Goal: Information Seeking & Learning: Learn about a topic

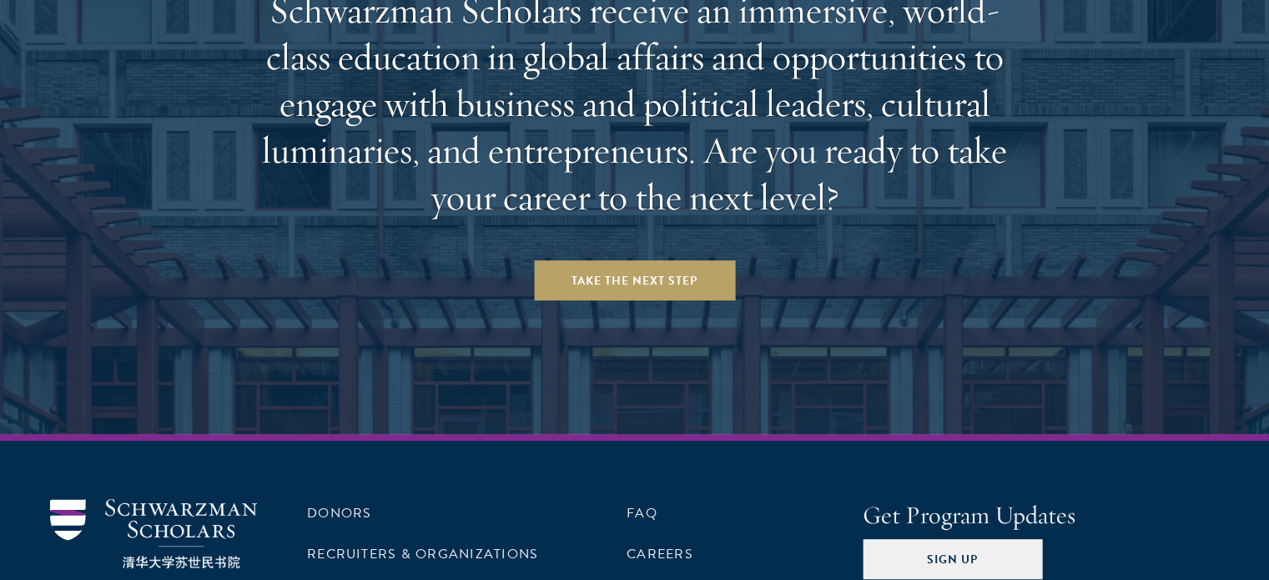
scroll to position [7028, 0]
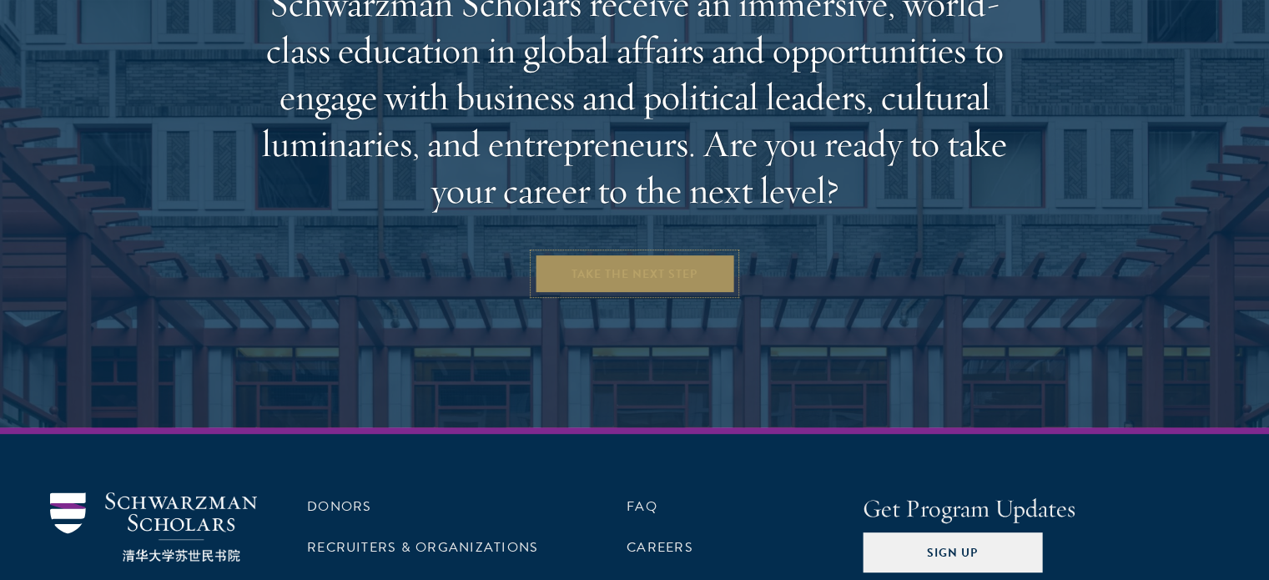
click at [670, 254] on link "Take the Next Step" at bounding box center [634, 274] width 201 height 40
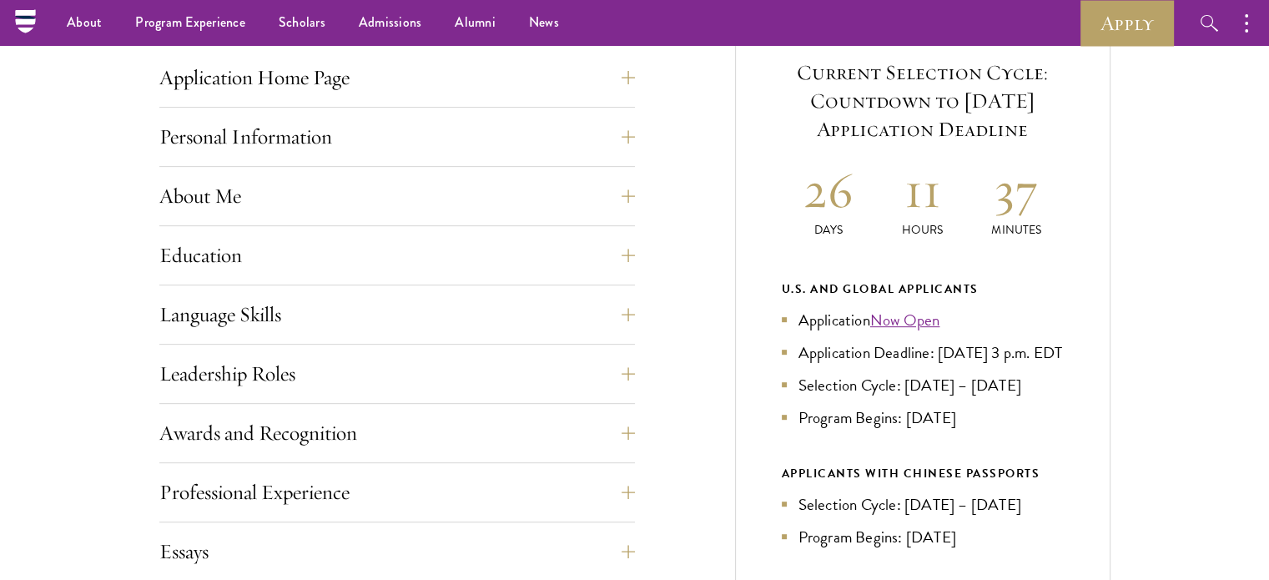
scroll to position [584, 0]
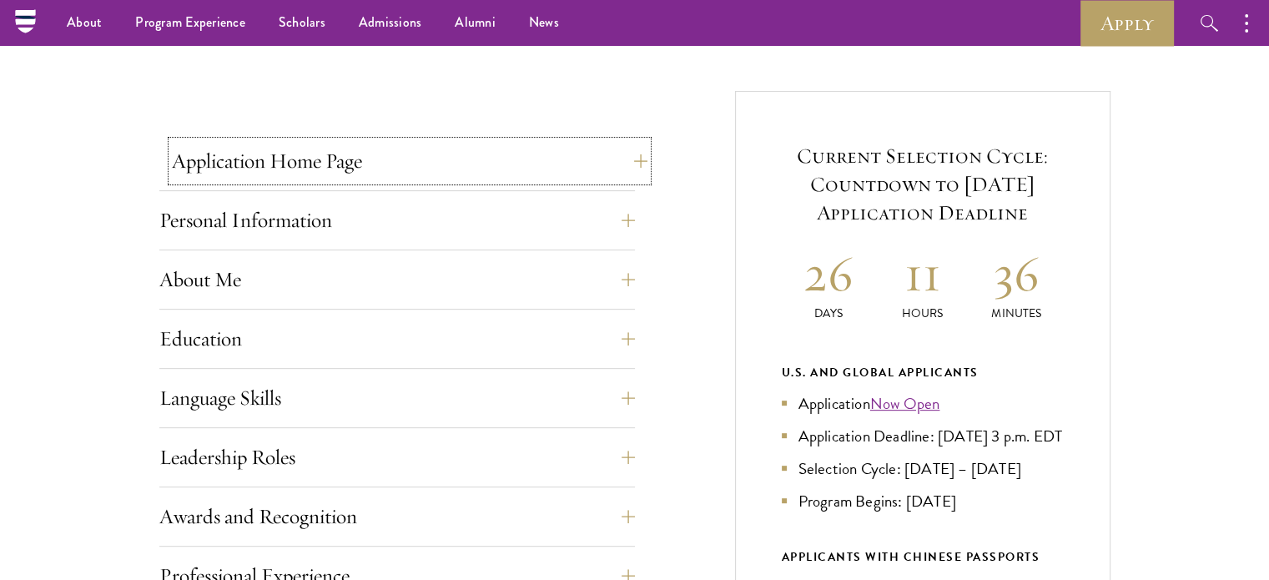
click at [627, 158] on button "Application Home Page" at bounding box center [409, 161] width 475 height 40
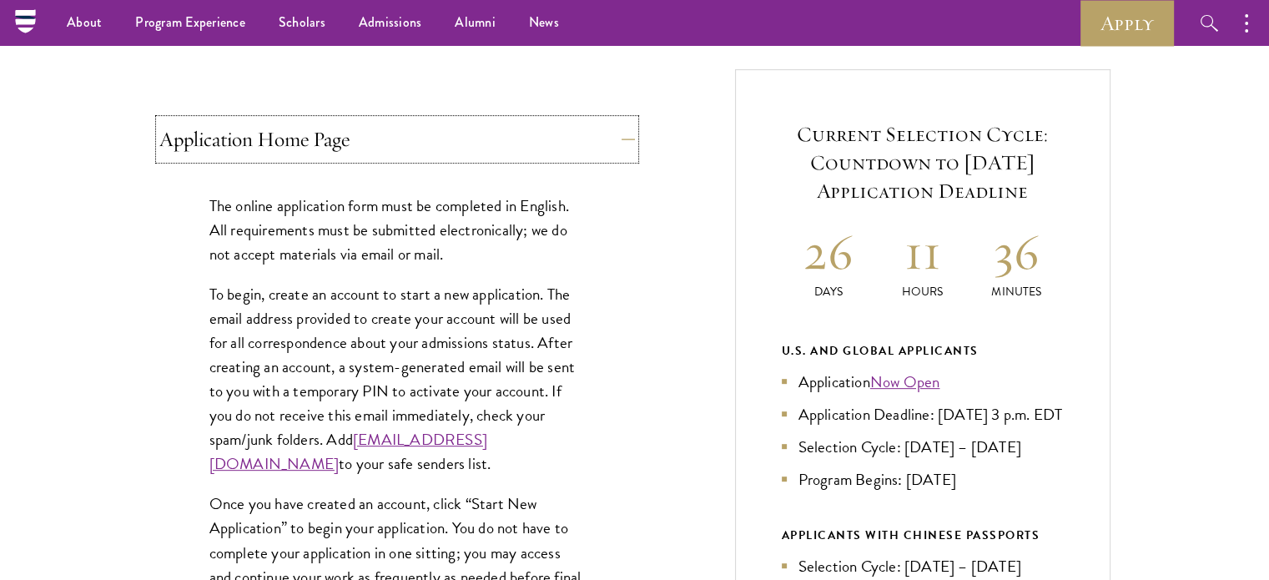
scroll to position [500, 0]
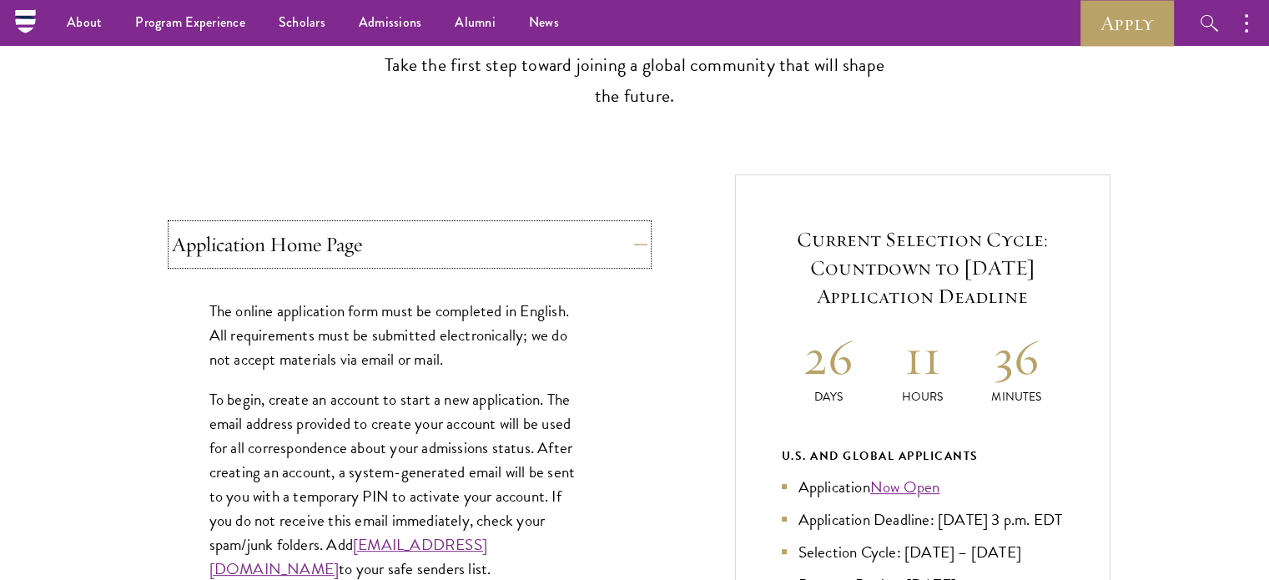
click at [637, 232] on button "Application Home Page" at bounding box center [409, 244] width 475 height 40
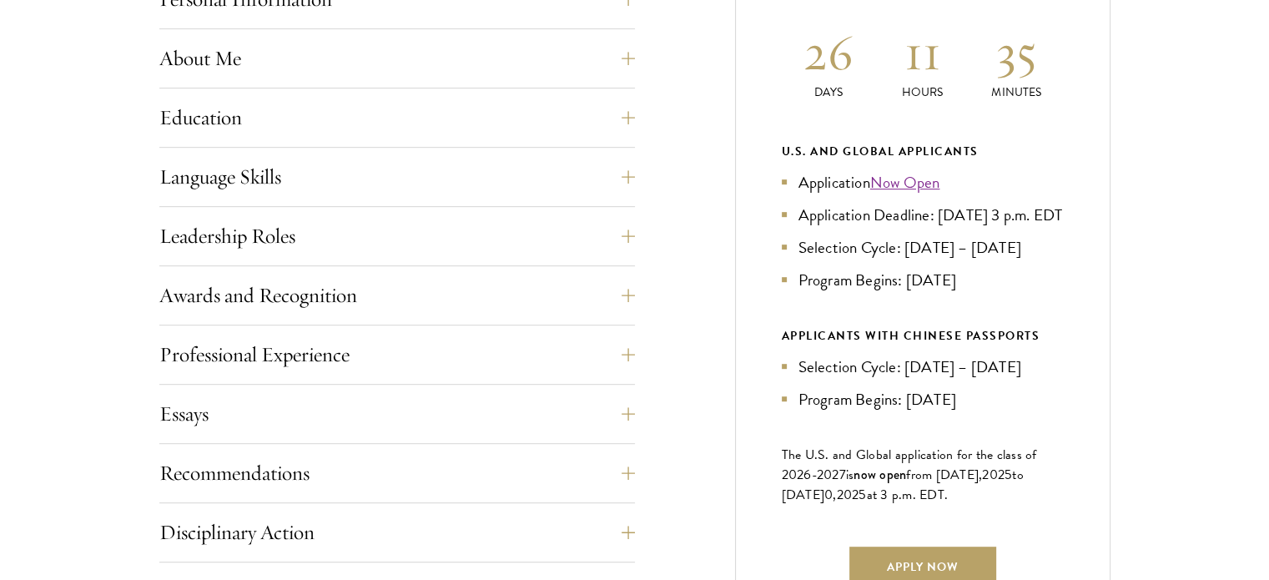
scroll to position [834, 0]
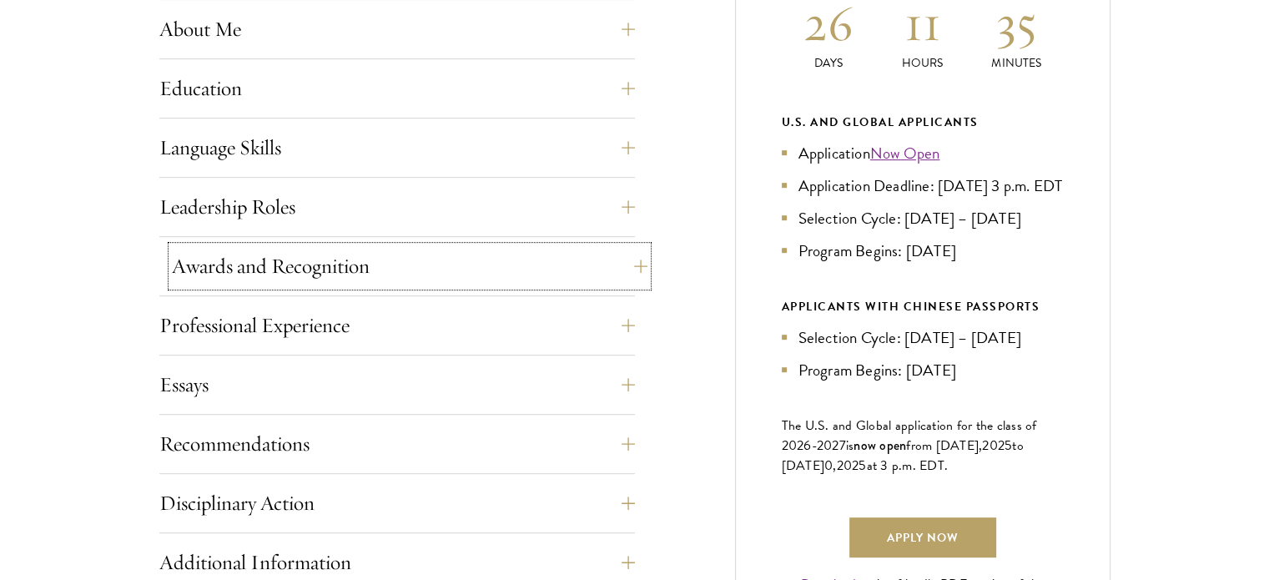
click at [625, 263] on button "Awards and Recognition" at bounding box center [409, 266] width 475 height 40
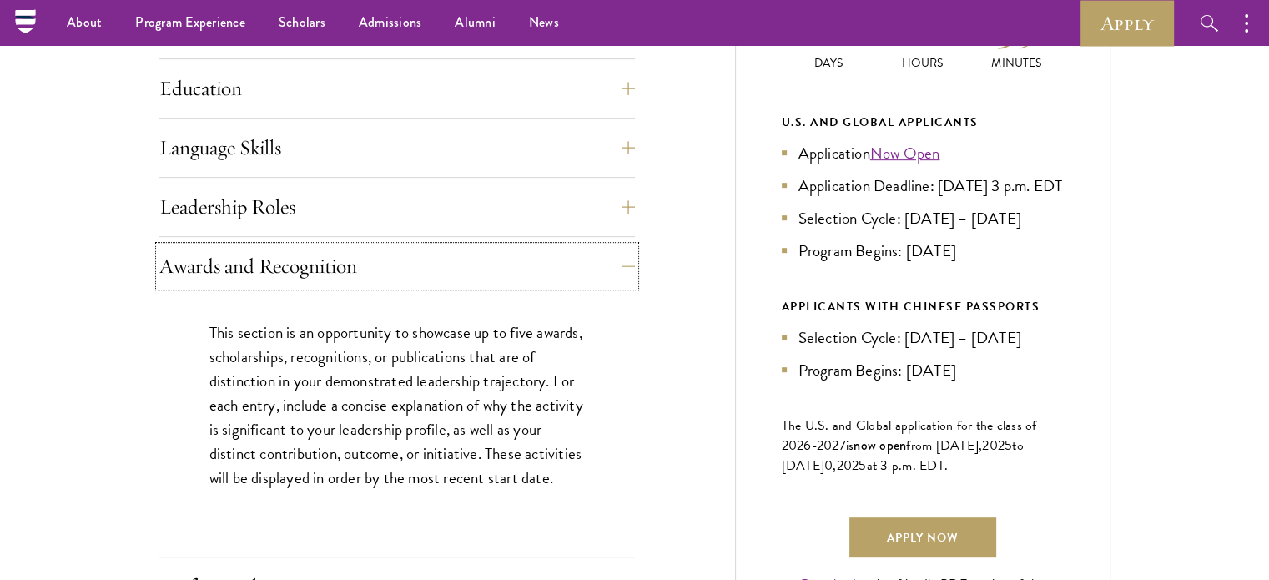
scroll to position [667, 0]
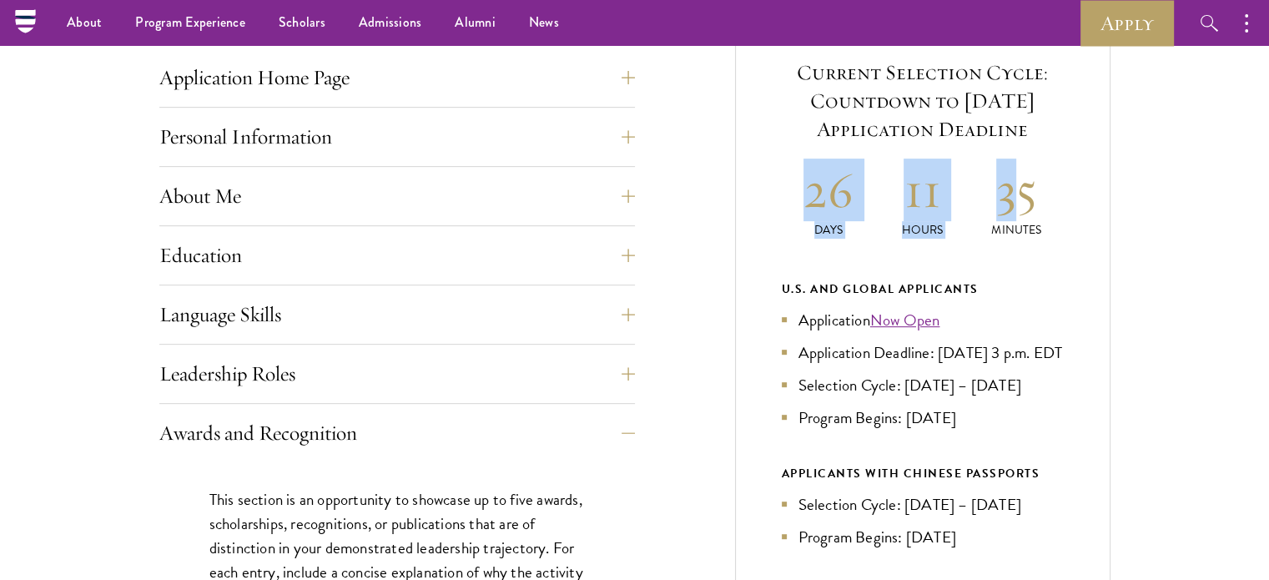
drag, startPoint x: 822, startPoint y: 207, endPoint x: 1018, endPoint y: 201, distance: 196.1
click at [1017, 202] on div "26 Days 11 Hours 35 Minutes" at bounding box center [922, 198] width 282 height 80
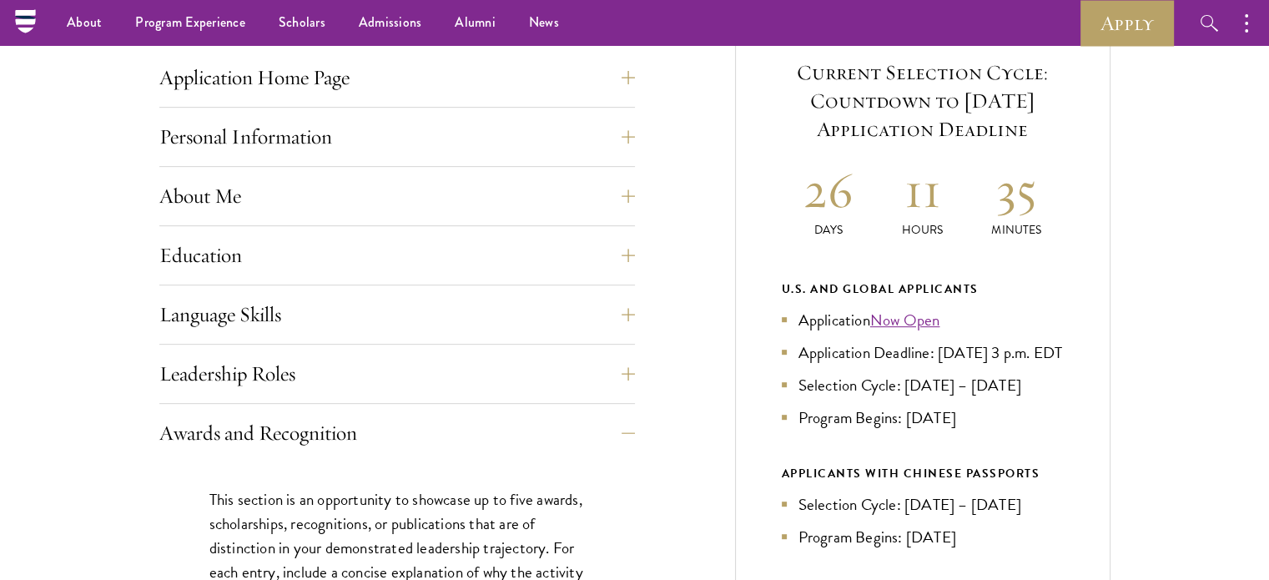
click at [1043, 211] on h2 "35" at bounding box center [1016, 189] width 94 height 63
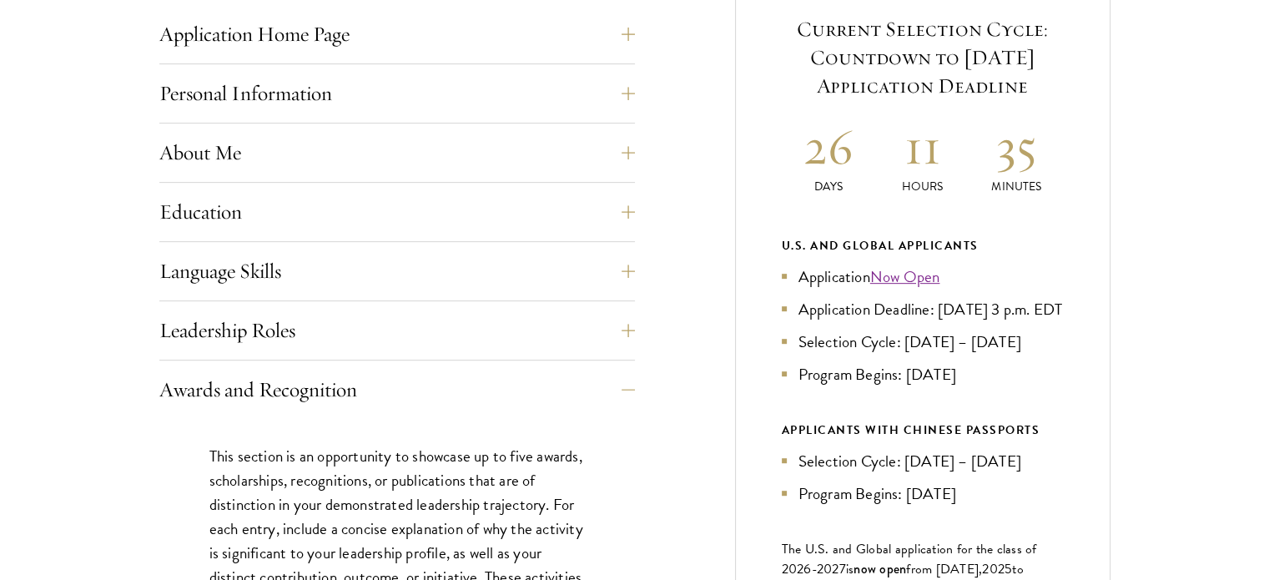
scroll to position [751, 0]
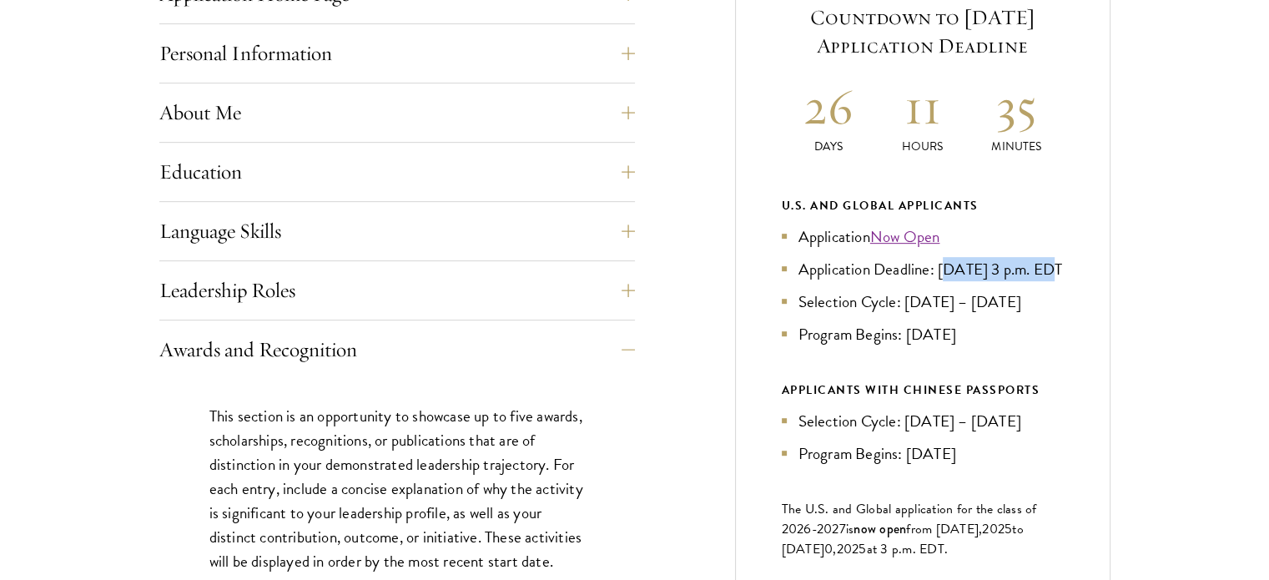
drag, startPoint x: 943, startPoint y: 269, endPoint x: 1044, endPoint y: 270, distance: 100.9
click at [1044, 270] on li "Application Deadline: [DATE] 3 p.m. EDT" at bounding box center [922, 269] width 282 height 24
click at [808, 281] on li "Application Deadline: [DATE] 3 p.m. EDT" at bounding box center [922, 269] width 282 height 24
click at [621, 348] on button "Awards and Recognition" at bounding box center [409, 349] width 475 height 40
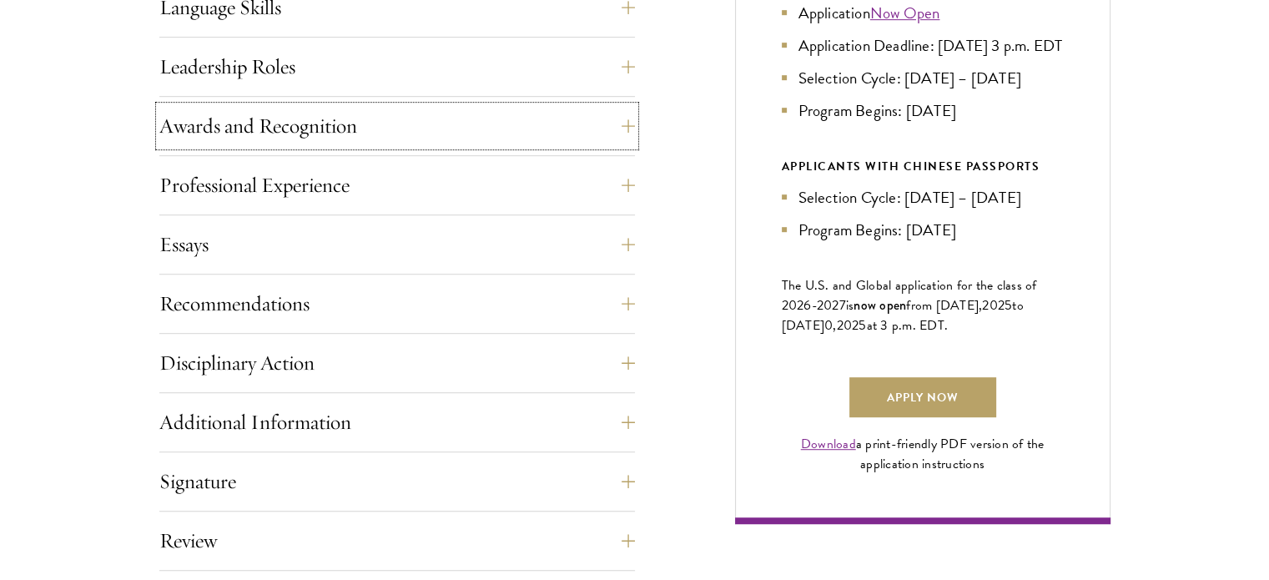
scroll to position [1001, 0]
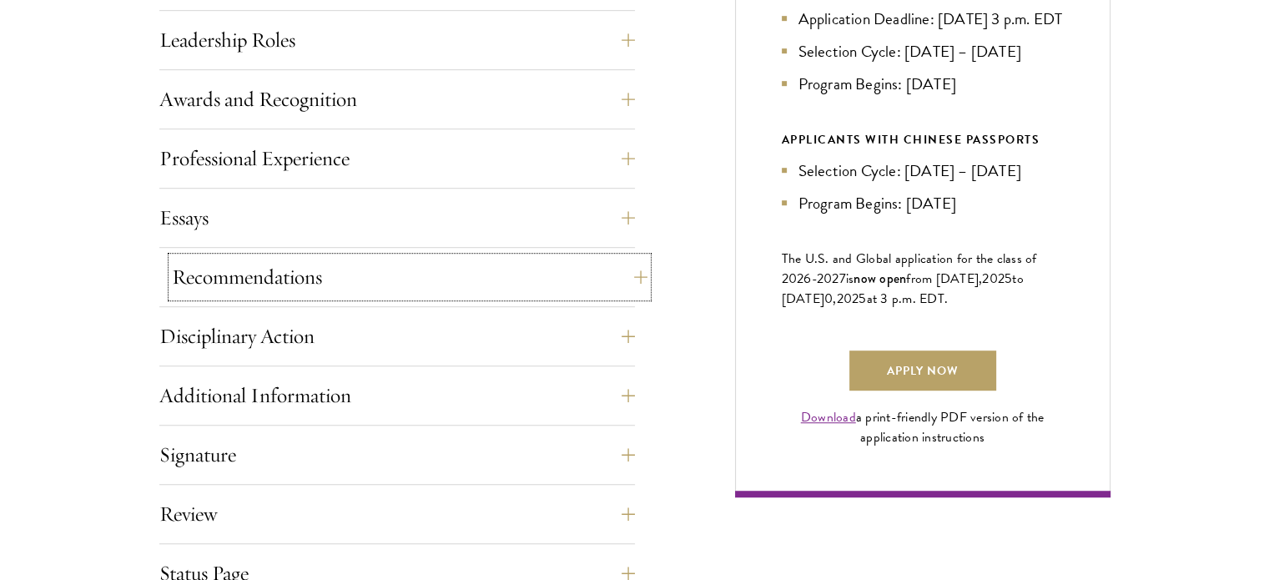
click at [634, 272] on button "Recommendations" at bounding box center [409, 277] width 475 height 40
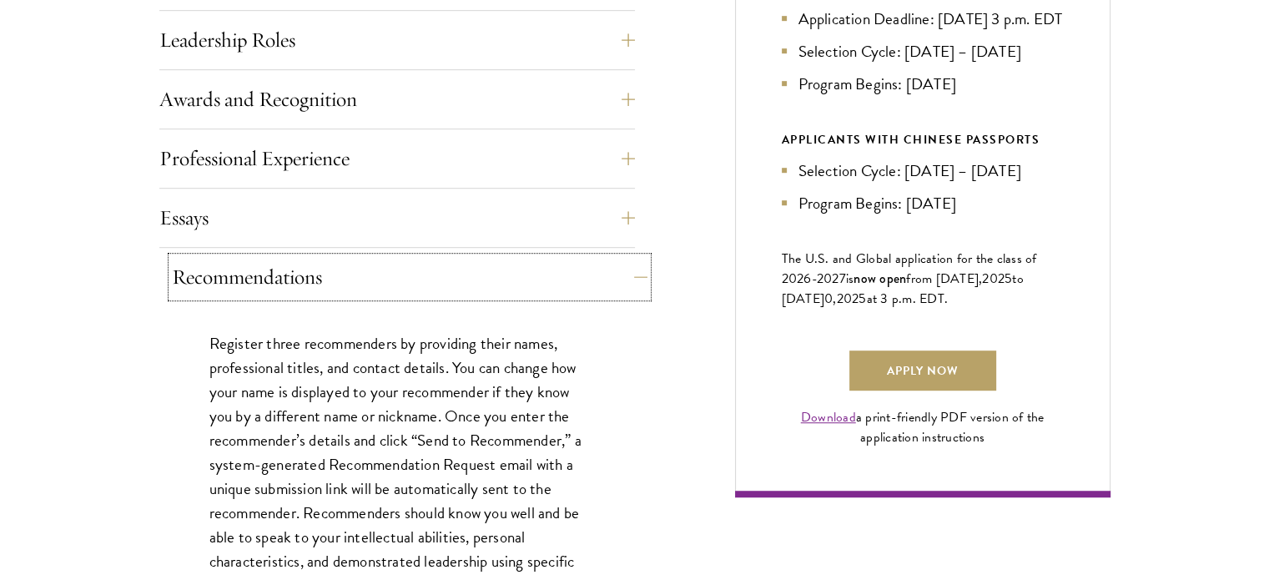
click at [634, 272] on button "Recommendations" at bounding box center [409, 277] width 475 height 40
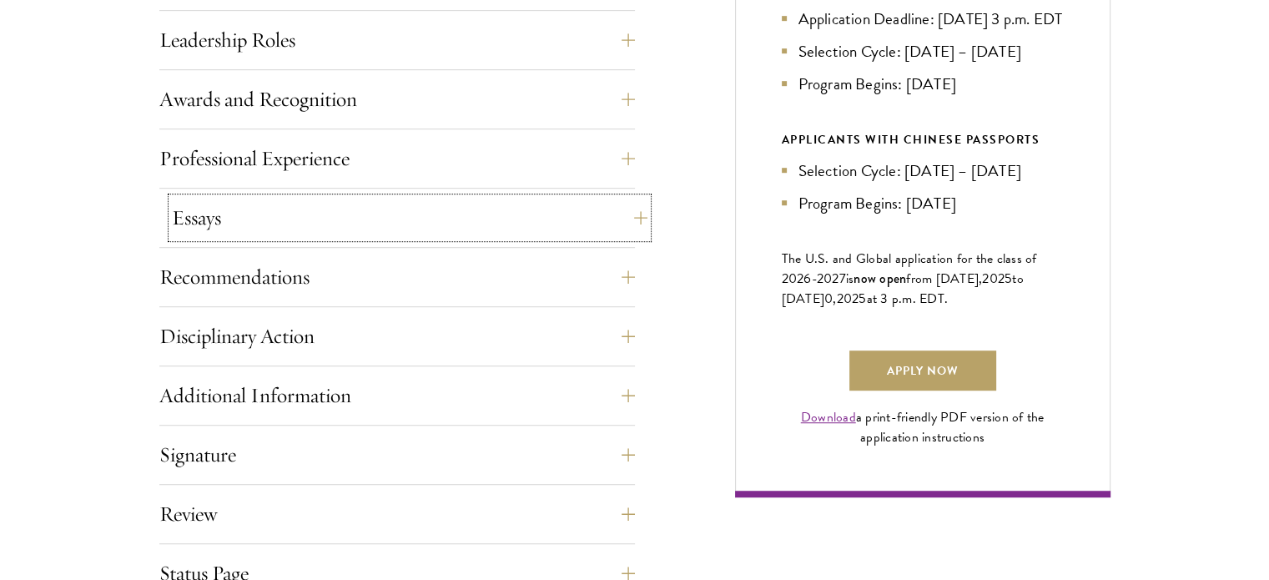
click at [629, 219] on button "Essays" at bounding box center [409, 218] width 475 height 40
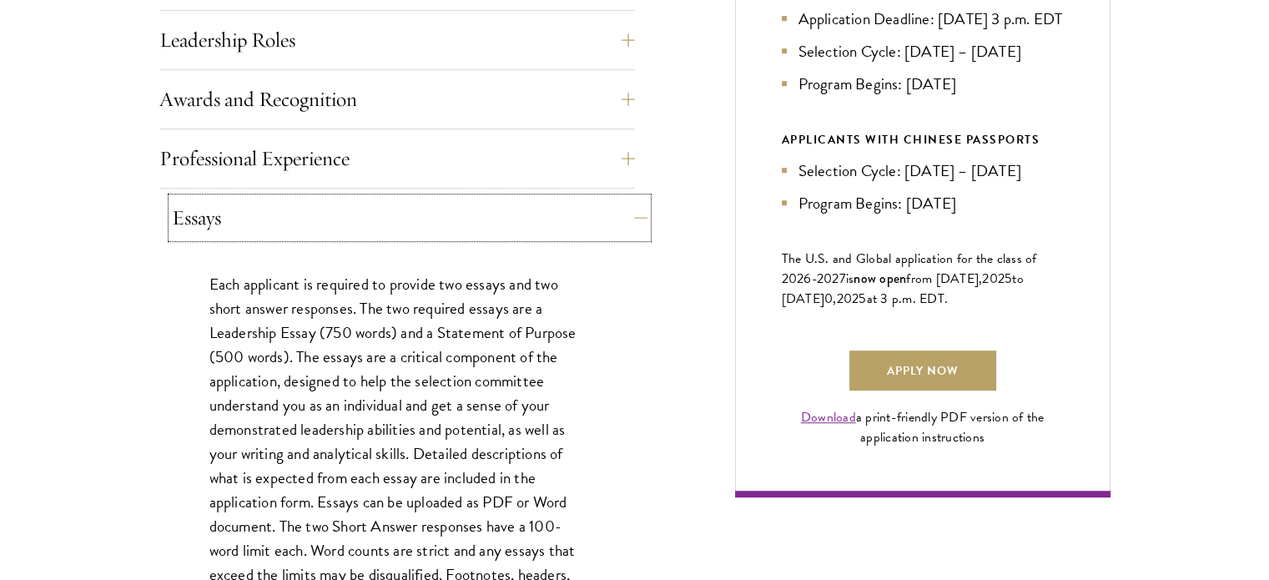
click at [629, 219] on button "Essays" at bounding box center [409, 218] width 475 height 40
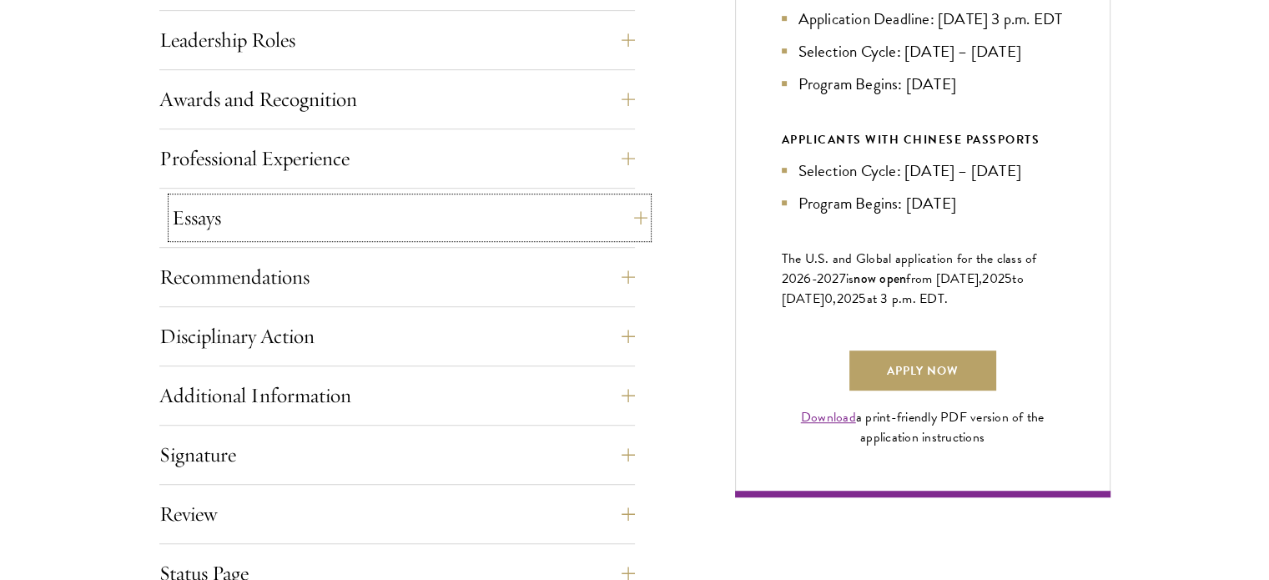
click at [629, 219] on button "Essays" at bounding box center [409, 218] width 475 height 40
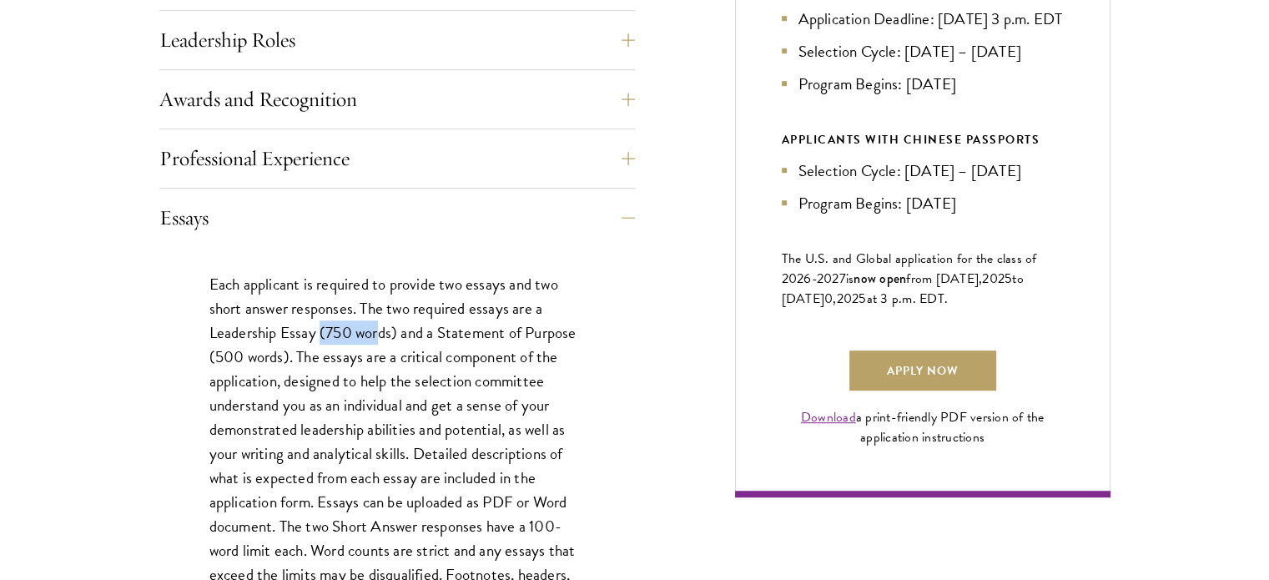
drag, startPoint x: 322, startPoint y: 328, endPoint x: 380, endPoint y: 328, distance: 58.4
click at [380, 328] on p "Each applicant is required to provide two essays and two short answer responses…" at bounding box center [396, 466] width 375 height 388
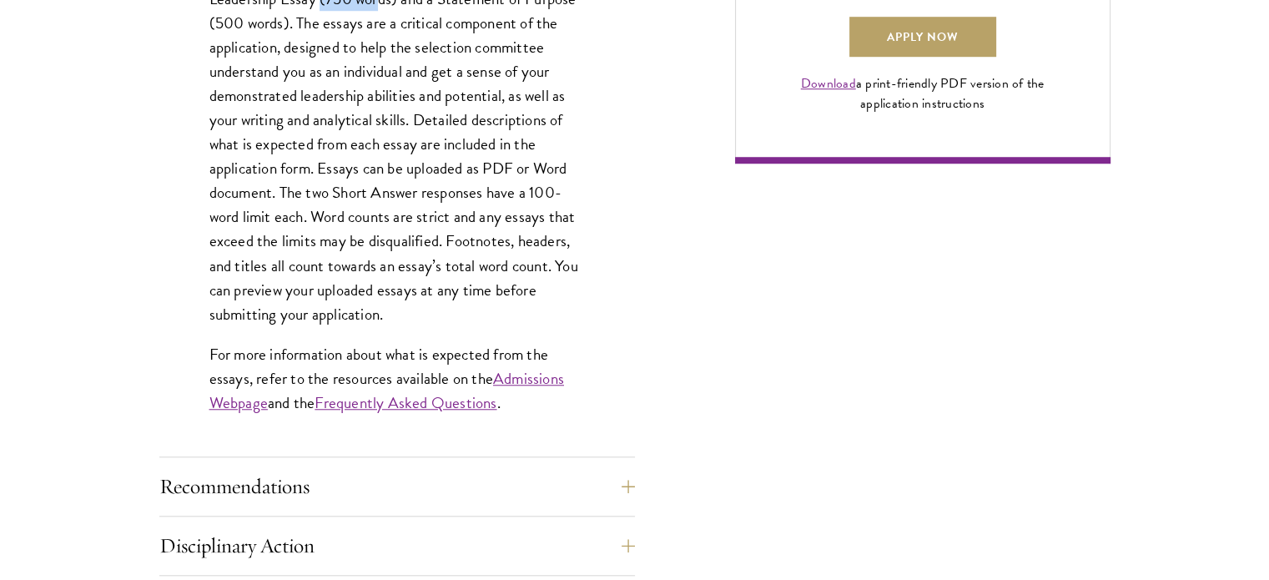
scroll to position [1585, 0]
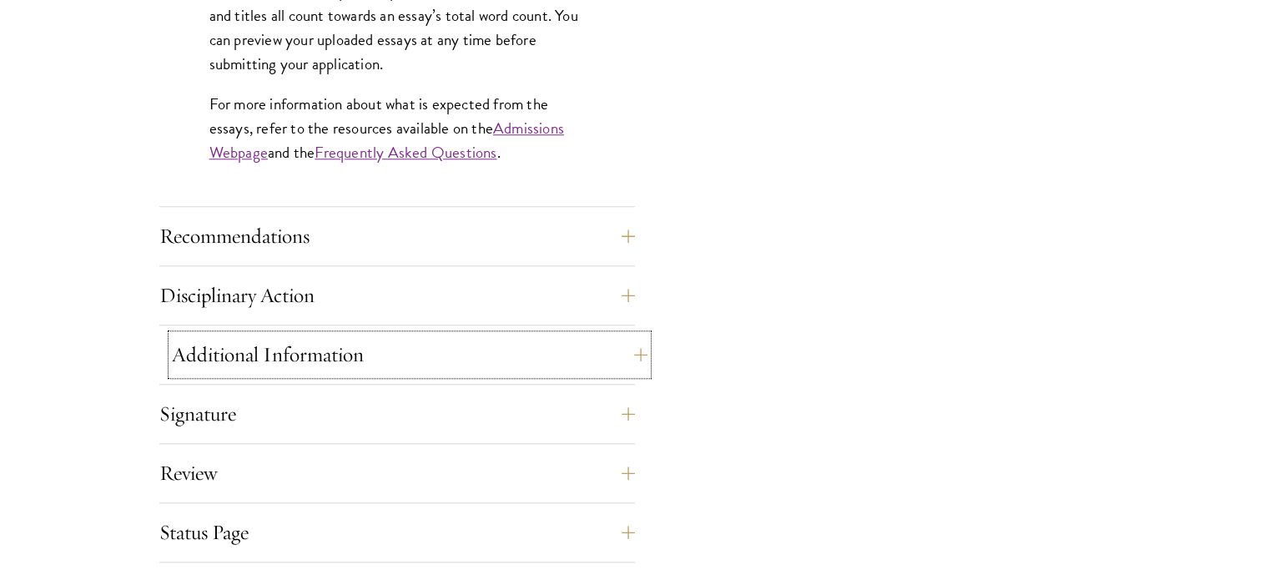
click at [634, 344] on button "Additional Information" at bounding box center [409, 354] width 475 height 40
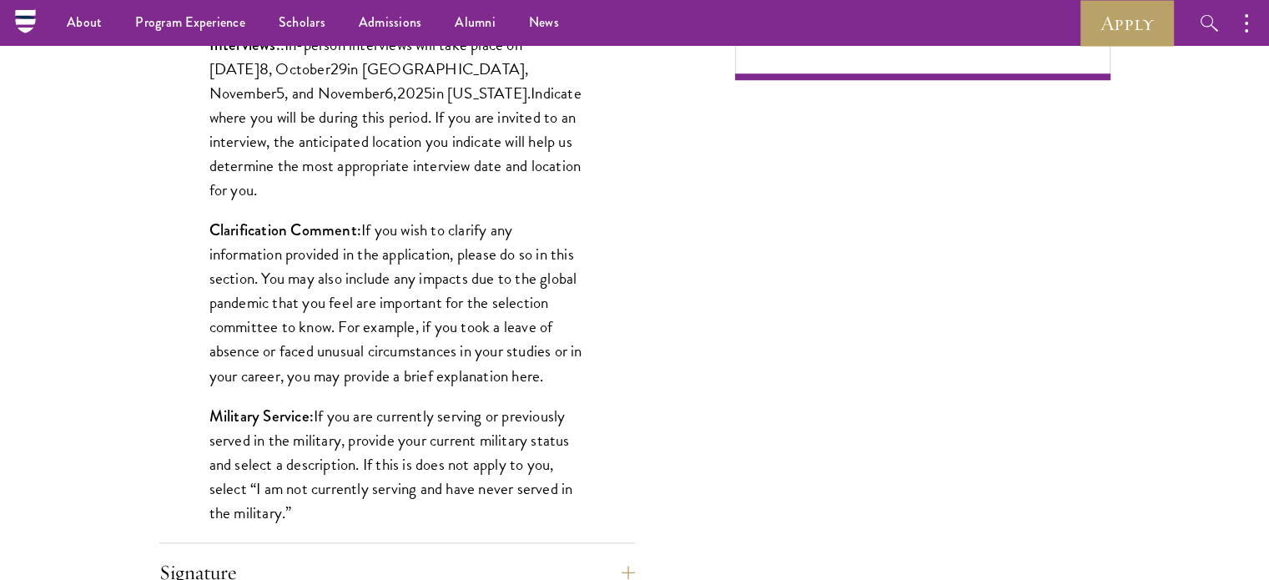
scroll to position [1168, 0]
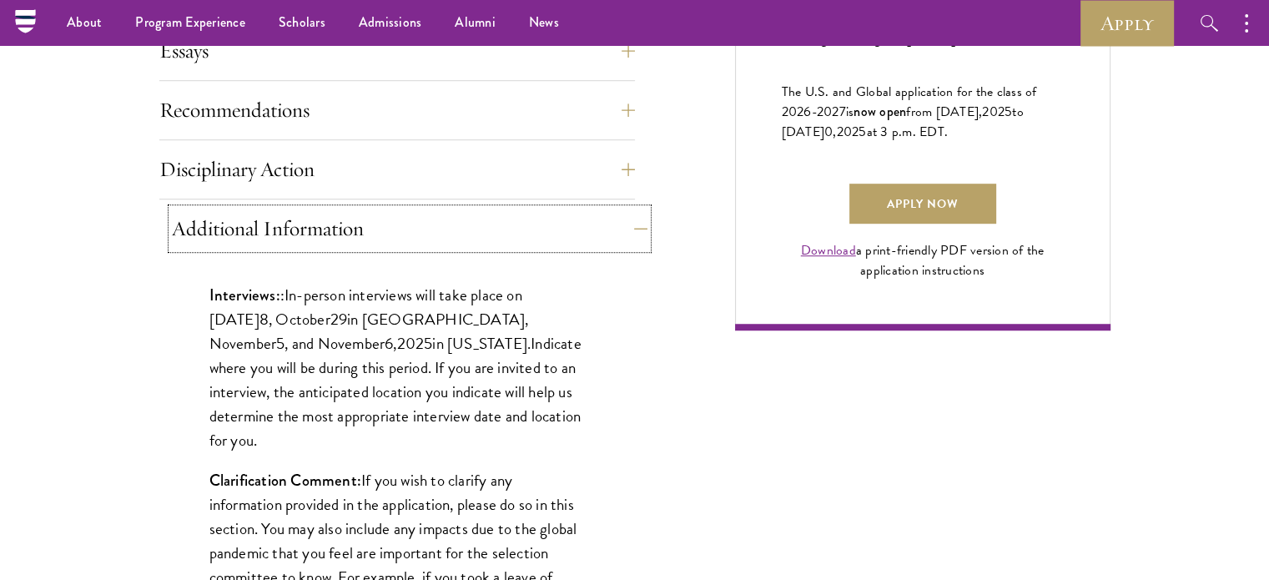
click at [628, 230] on button "Additional Information" at bounding box center [409, 229] width 475 height 40
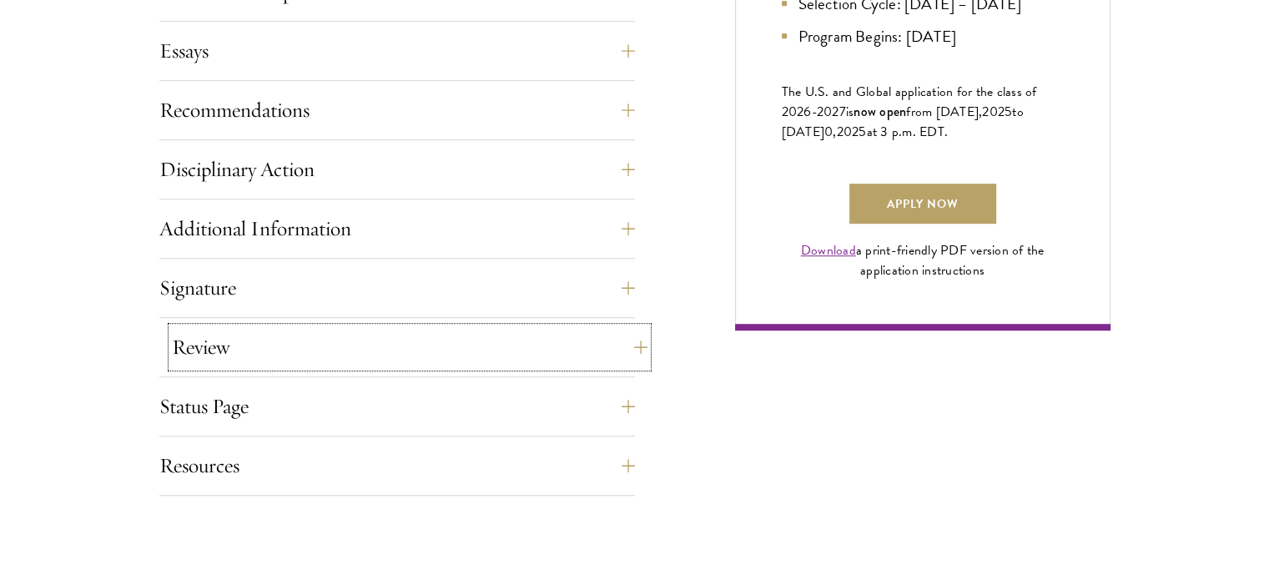
click at [629, 354] on button "Review" at bounding box center [409, 347] width 475 height 40
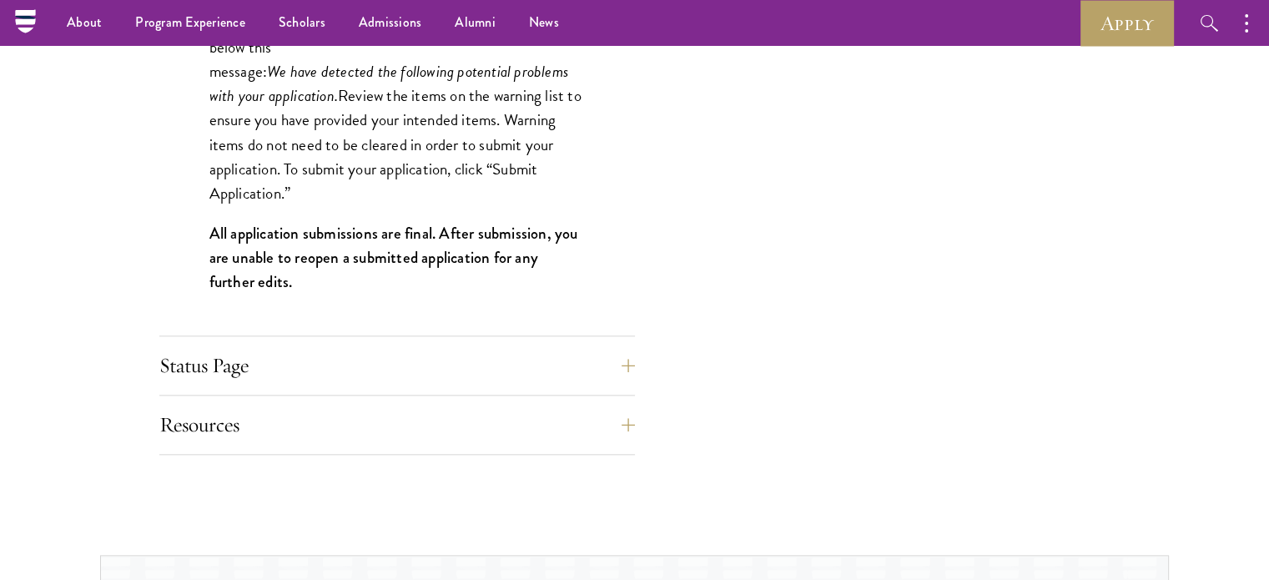
scroll to position [1334, 0]
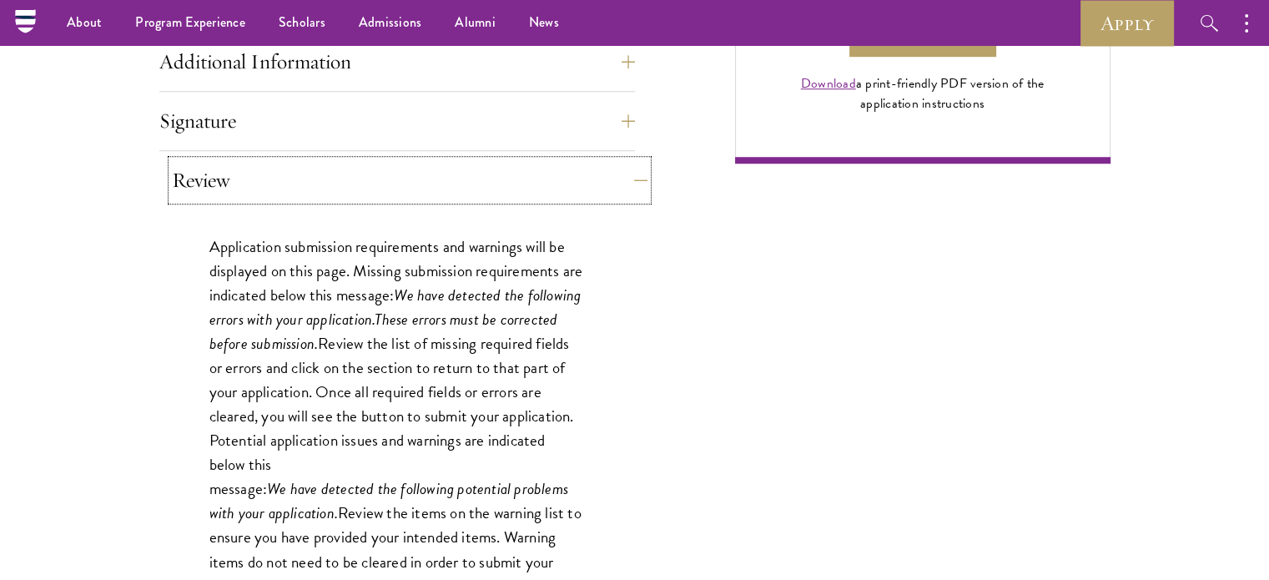
click at [624, 175] on button "Review" at bounding box center [409, 180] width 475 height 40
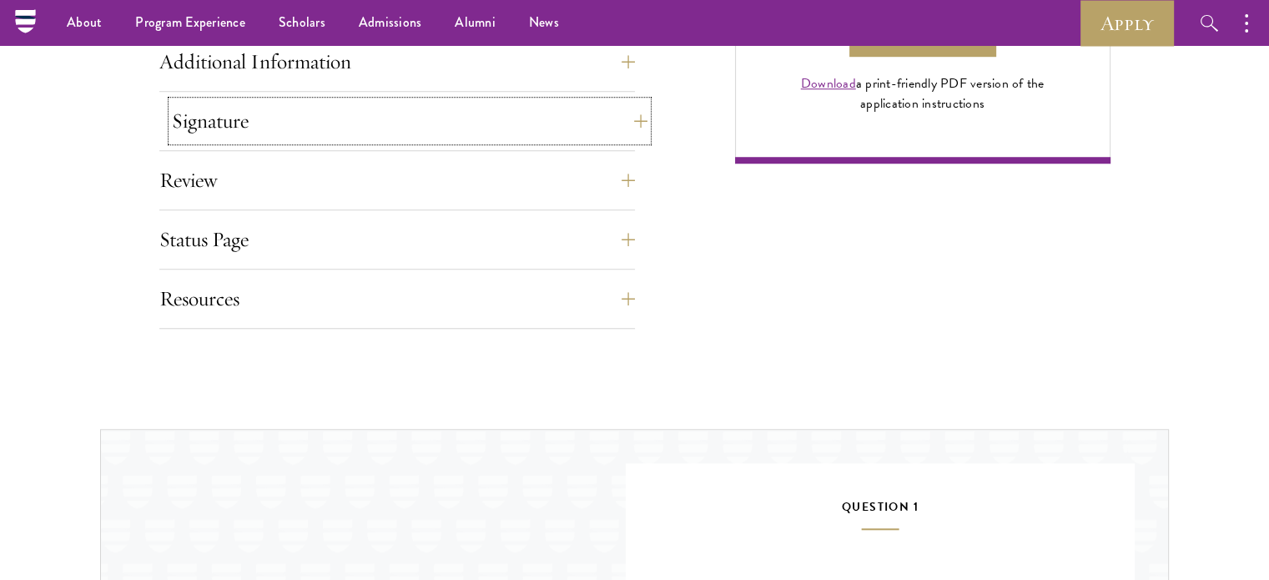
click at [621, 113] on button "Signature" at bounding box center [409, 121] width 475 height 40
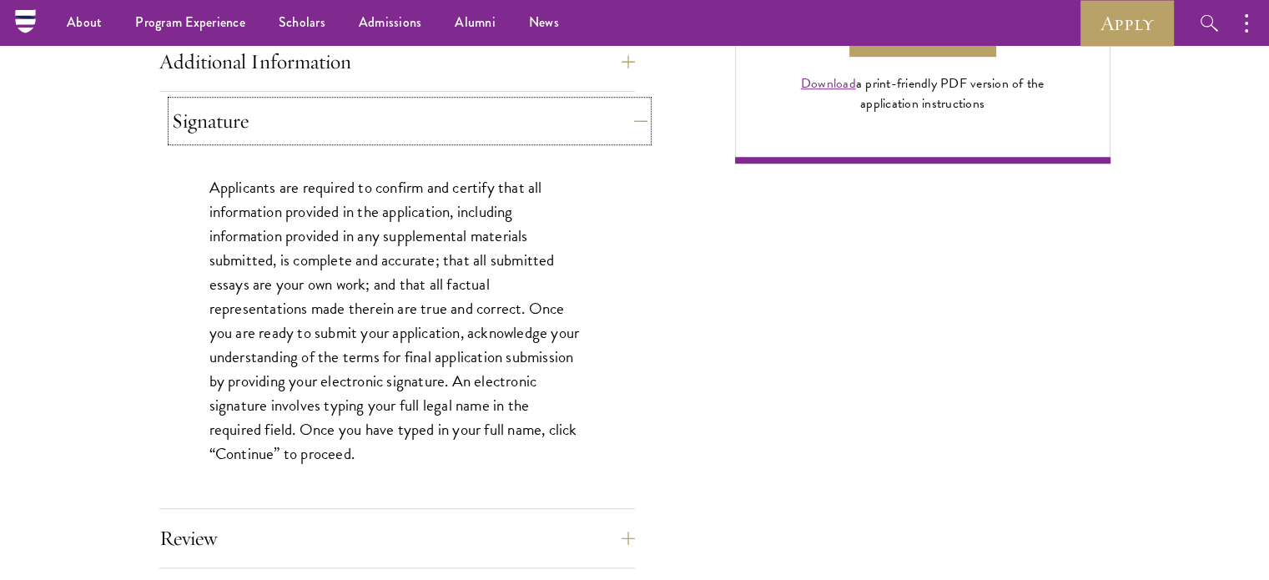
click at [621, 115] on button "Signature" at bounding box center [409, 121] width 475 height 40
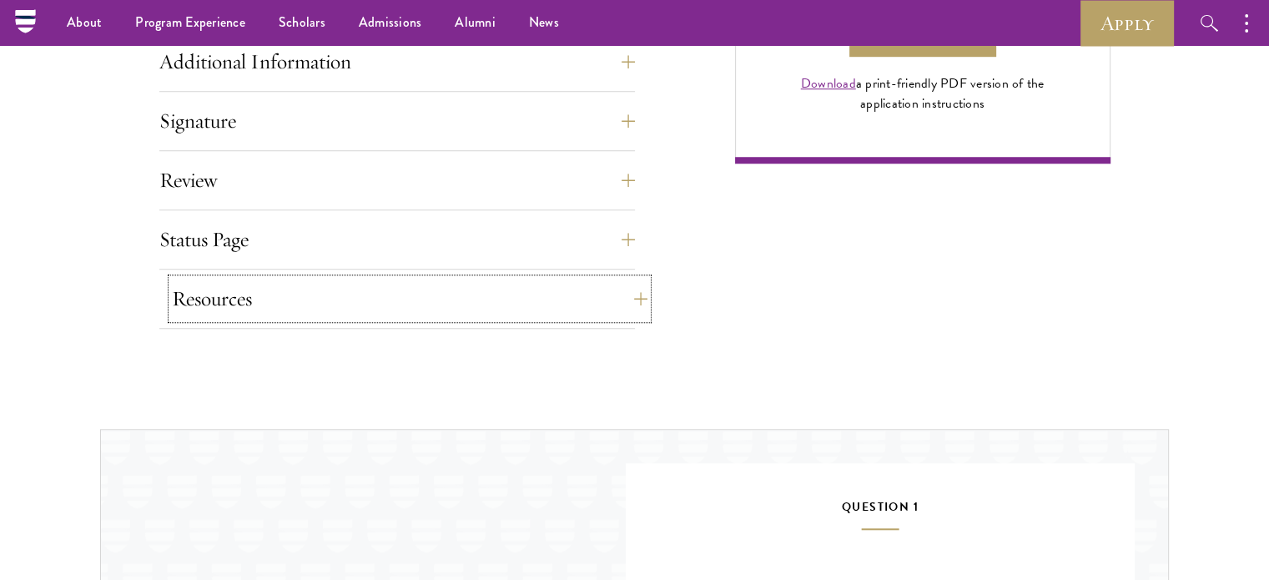
click at [597, 281] on button "Resources" at bounding box center [409, 299] width 475 height 40
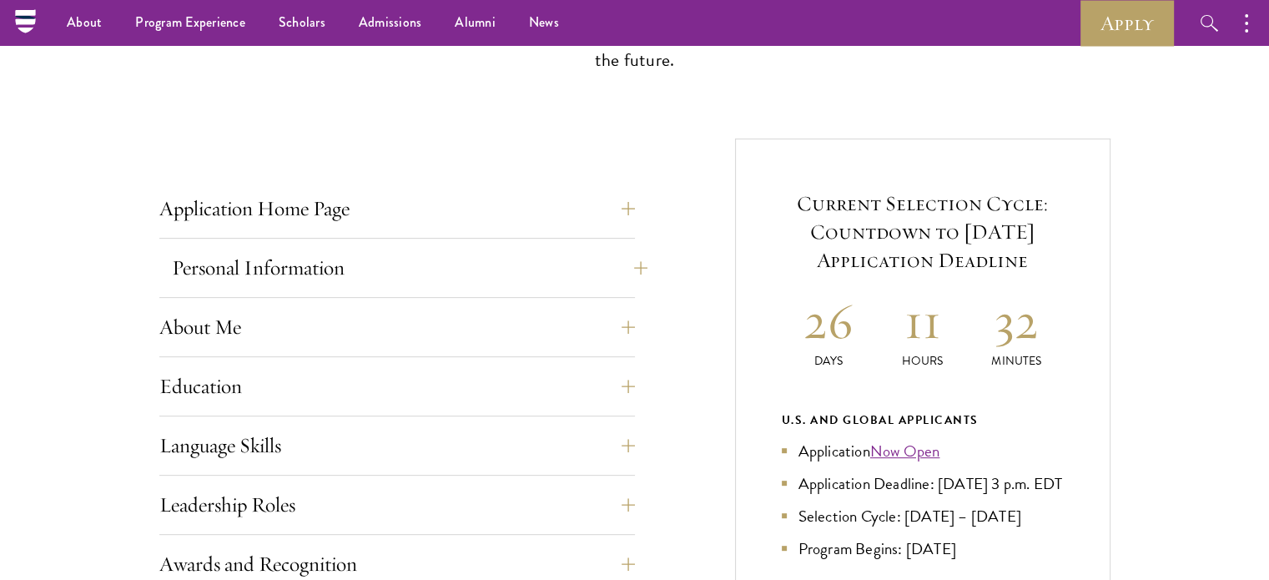
scroll to position [417, 0]
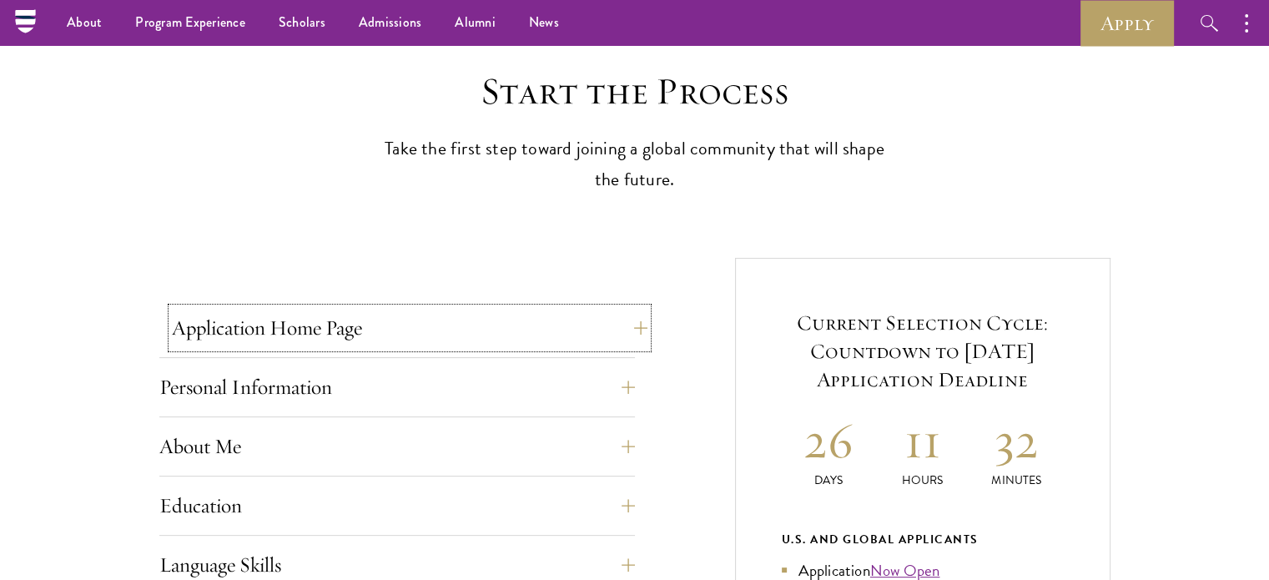
click at [639, 326] on button "Application Home Page" at bounding box center [409, 328] width 475 height 40
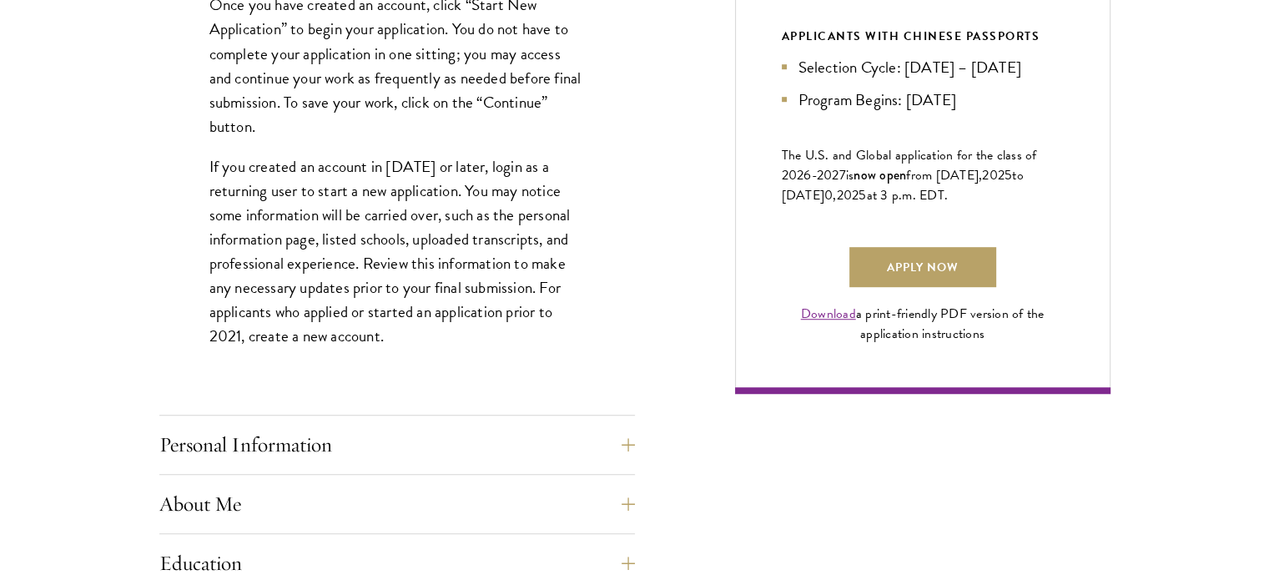
scroll to position [1168, 0]
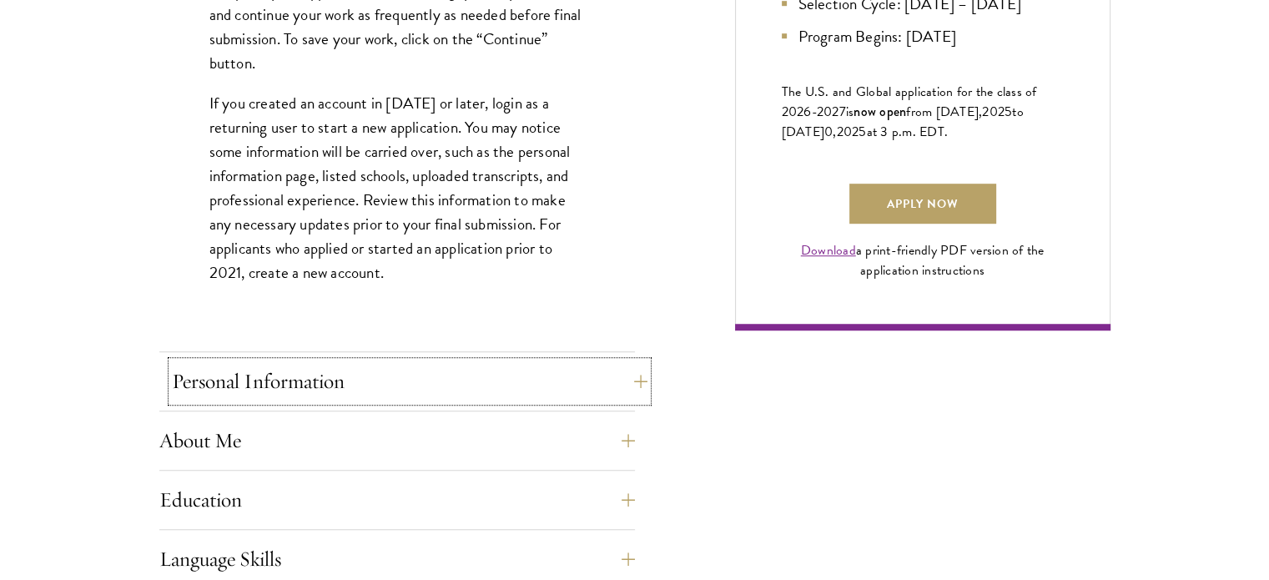
click at [627, 376] on button "Personal Information" at bounding box center [409, 381] width 475 height 40
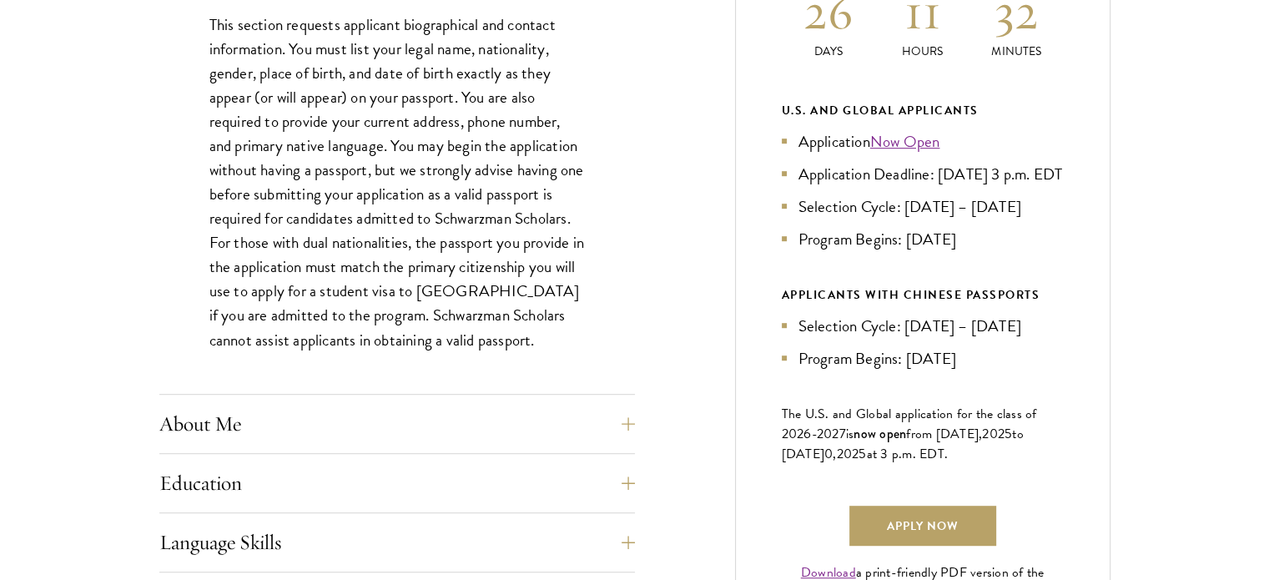
scroll to position [917, 0]
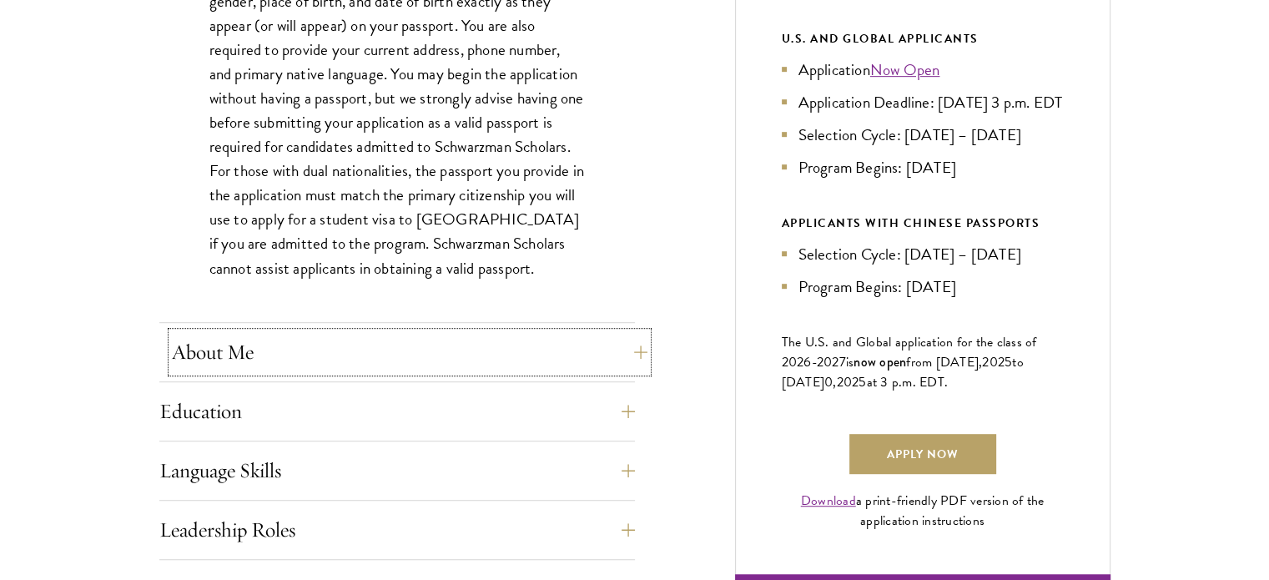
click at [632, 367] on button "About Me" at bounding box center [409, 352] width 475 height 40
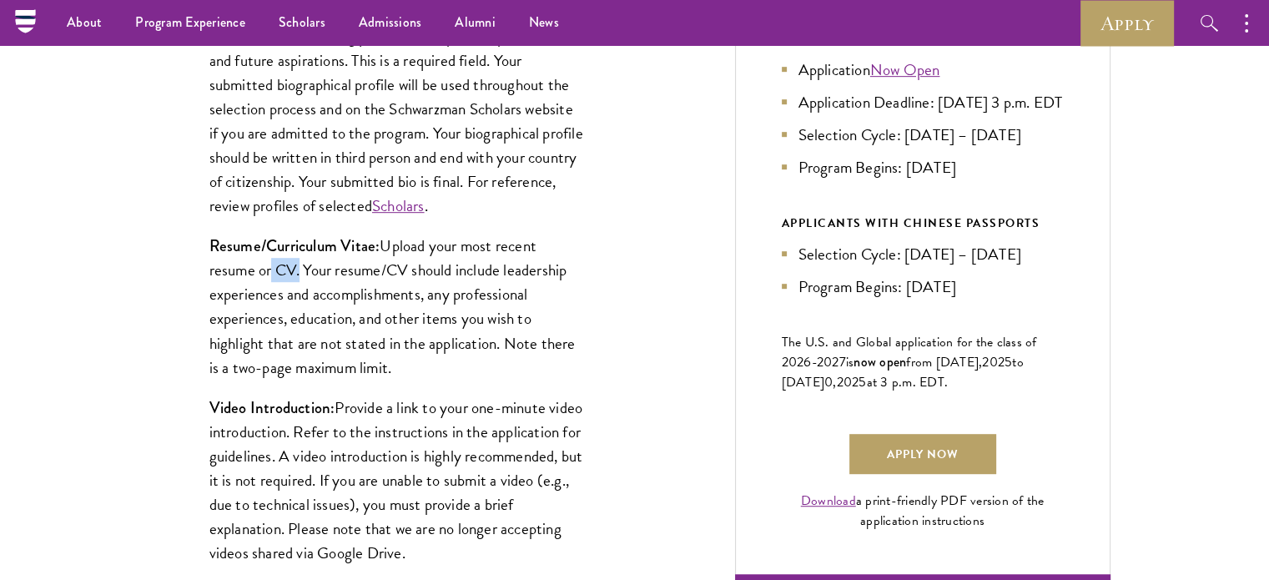
drag, startPoint x: 268, startPoint y: 266, endPoint x: 296, endPoint y: 266, distance: 28.4
click at [294, 266] on p "Resume/Curriculum Vitae: Upload your most recent resume or CV. Your resume/CV s…" at bounding box center [396, 306] width 375 height 145
click at [399, 258] on p "Resume/Curriculum Vitae: Upload your most recent resume or CV. Your resume/CV s…" at bounding box center [396, 306] width 375 height 145
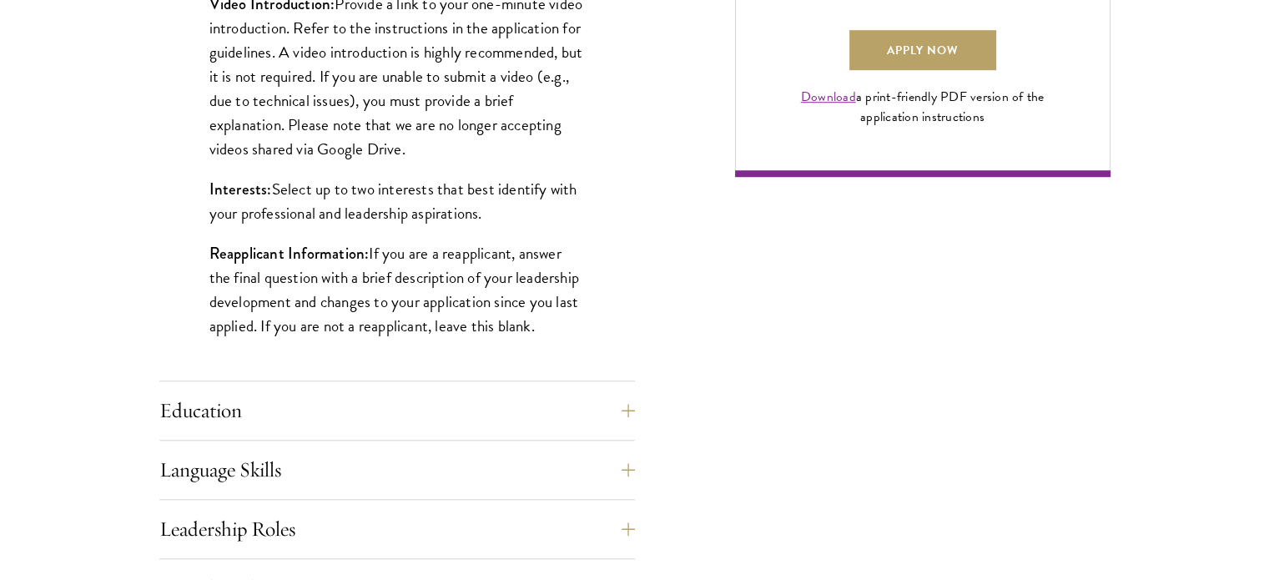
scroll to position [1418, 0]
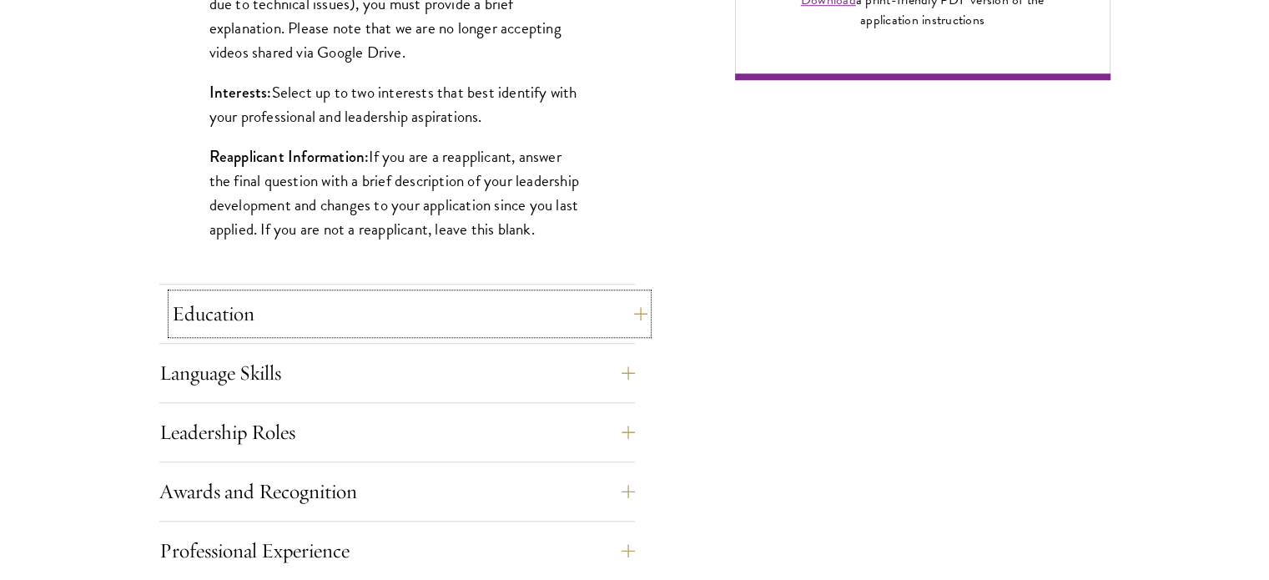
click at [557, 299] on button "Education" at bounding box center [409, 314] width 475 height 40
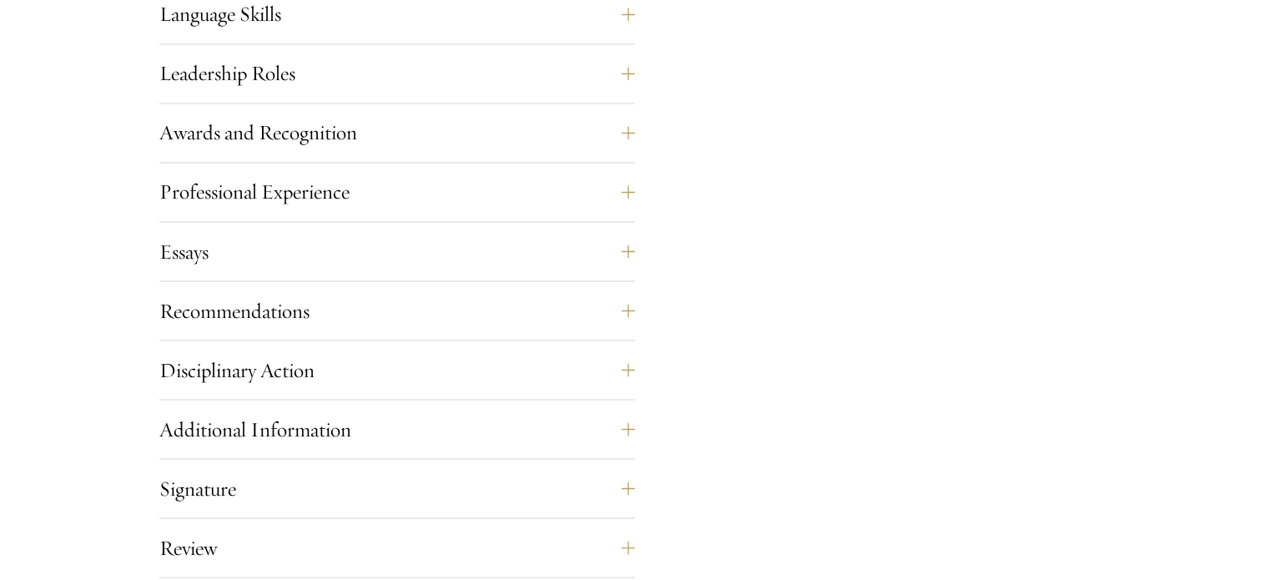
scroll to position [3002, 0]
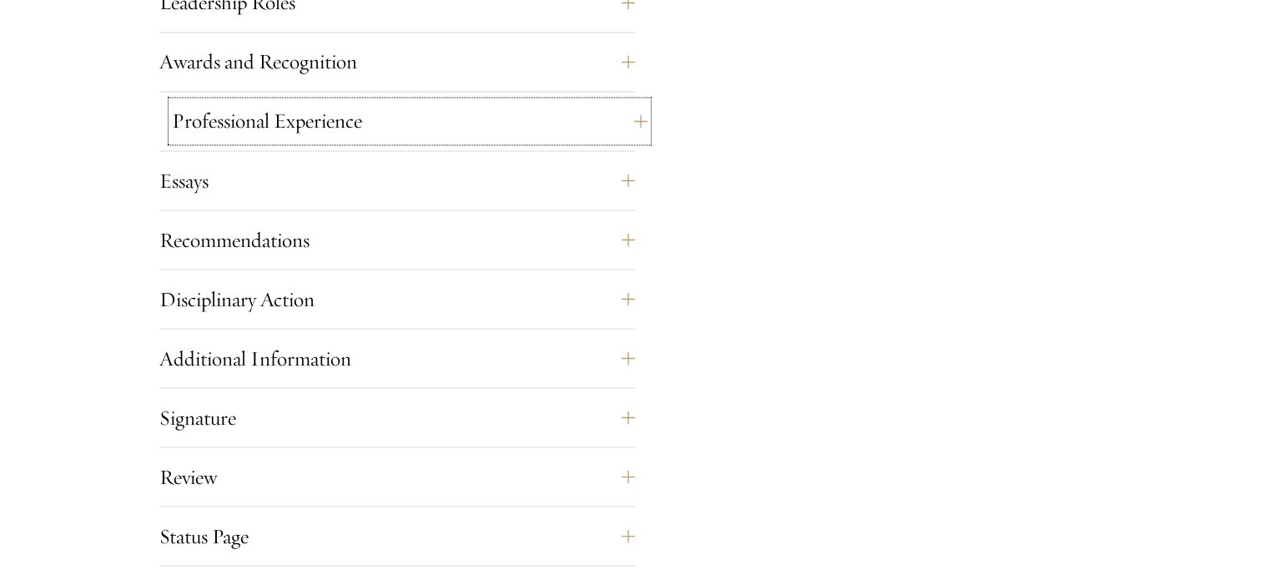
click at [584, 126] on button "Professional Experience" at bounding box center [409, 121] width 475 height 40
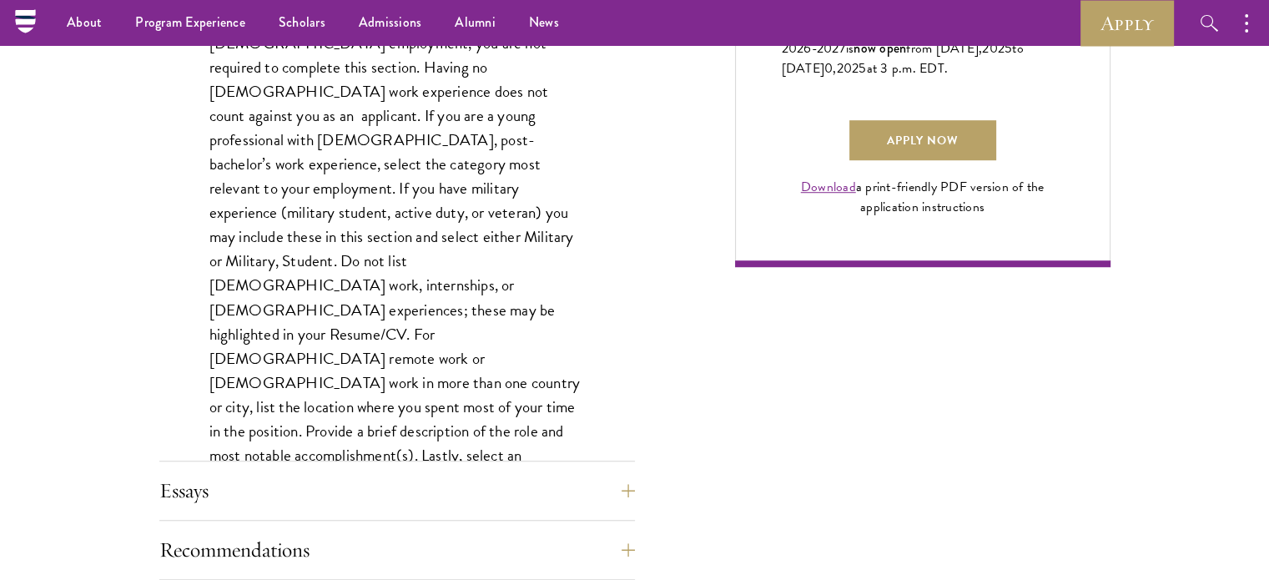
scroll to position [1038, 0]
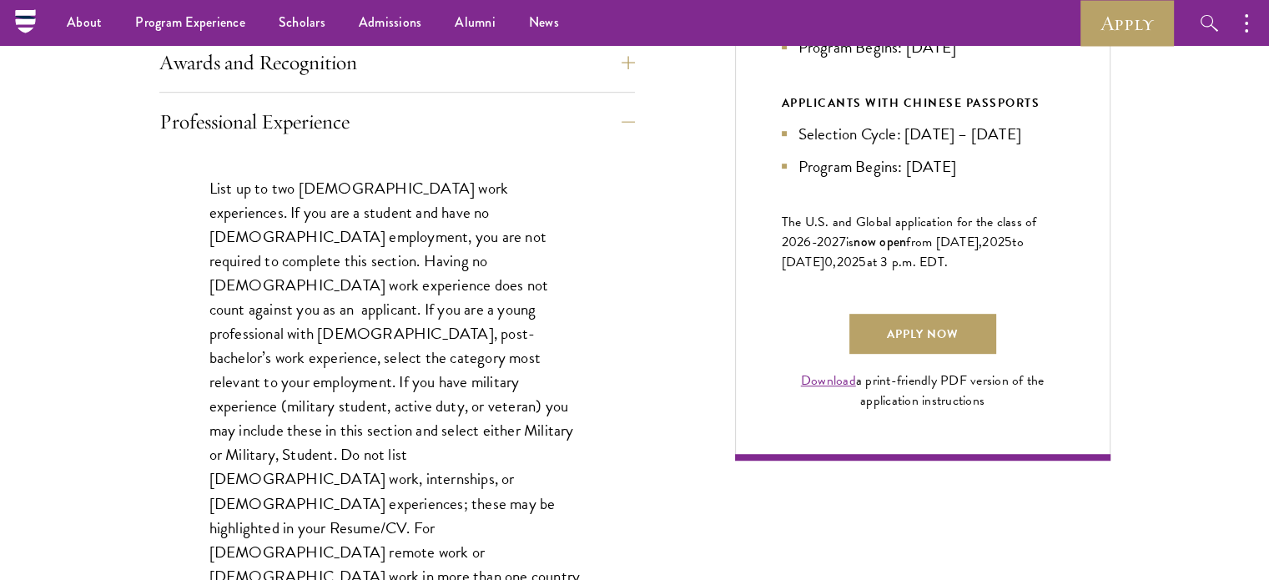
click at [624, 309] on div "List up to two [DEMOGRAPHIC_DATA] work experiences. If you are a student and ha…" at bounding box center [396, 451] width 475 height 600
click at [626, 119] on button "Professional Experience" at bounding box center [409, 122] width 475 height 40
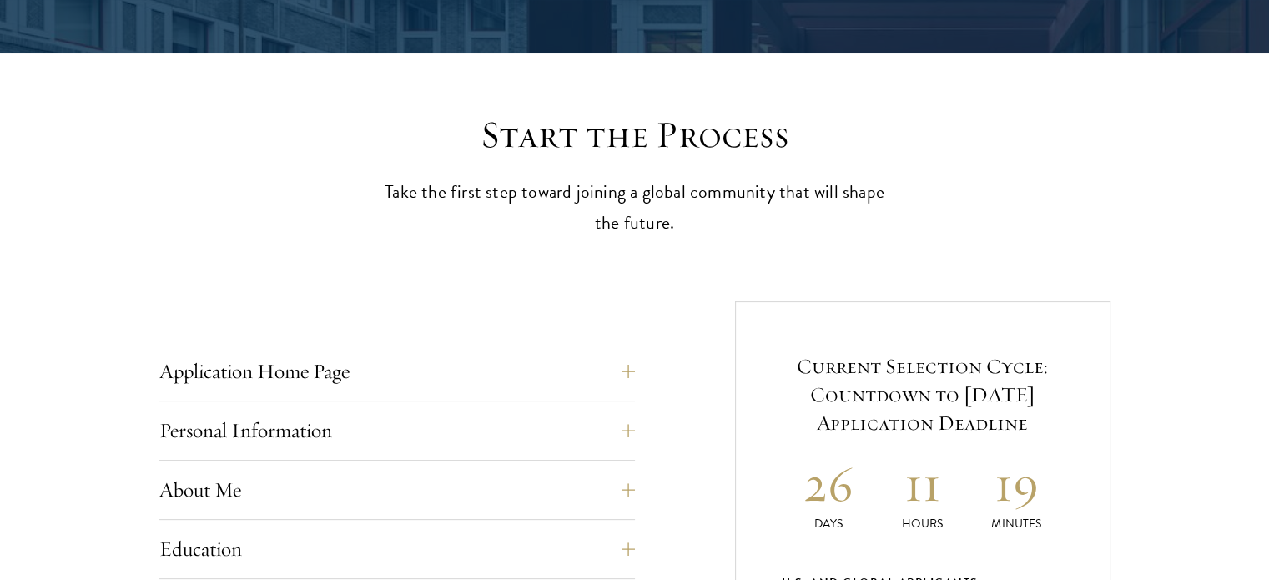
scroll to position [454, 0]
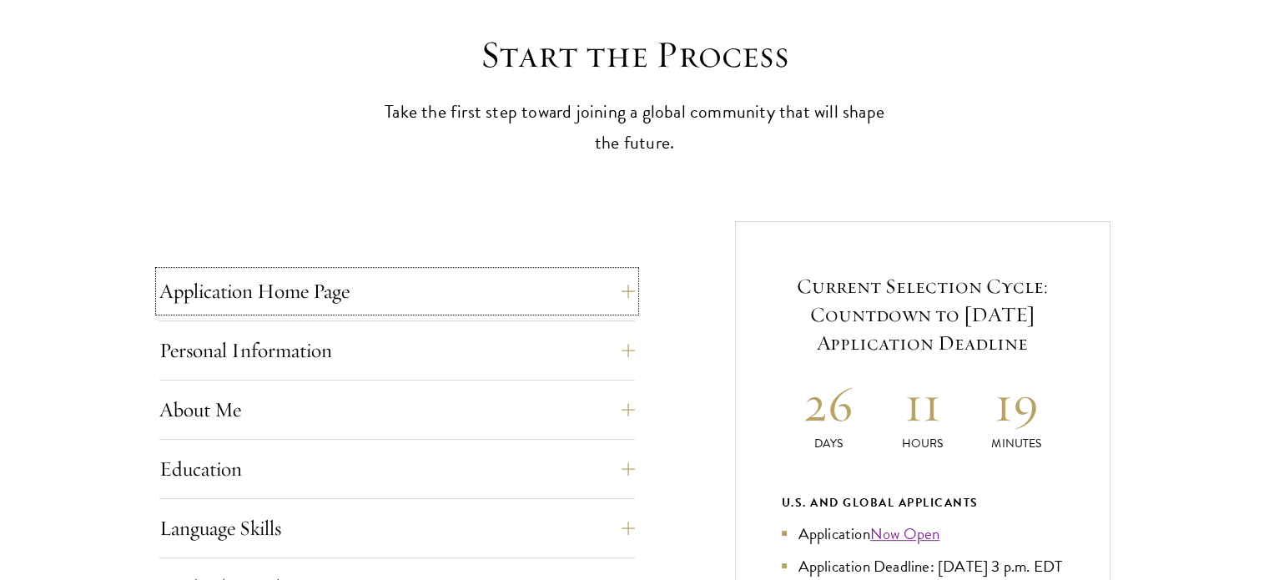
click at [634, 293] on button "Application Home Page" at bounding box center [396, 291] width 475 height 40
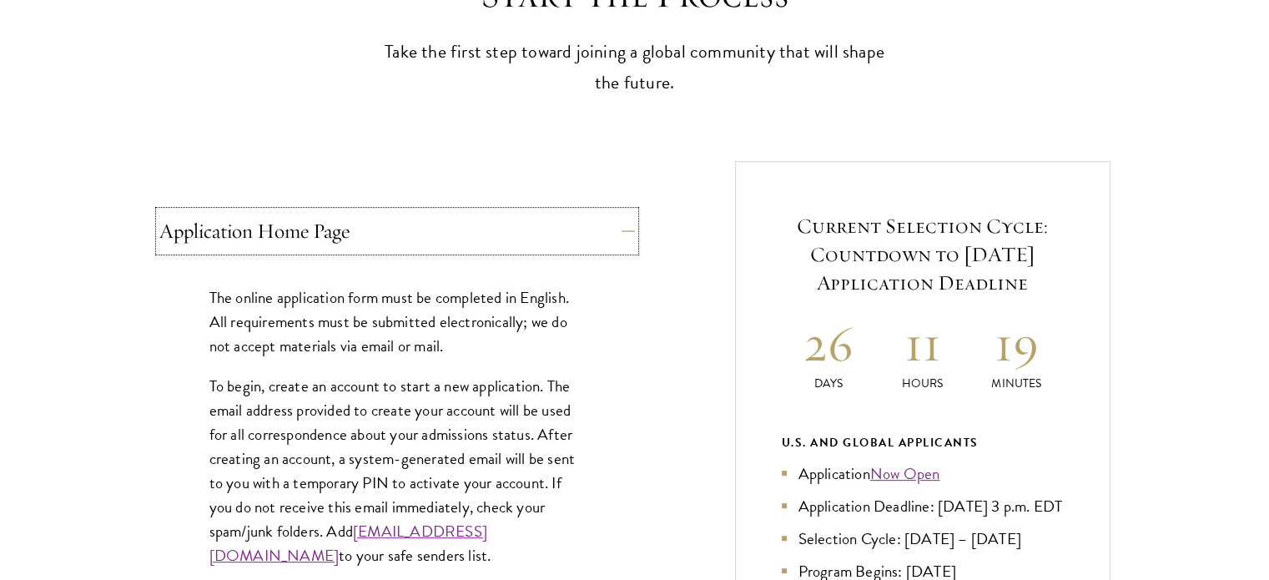
scroll to position [537, 0]
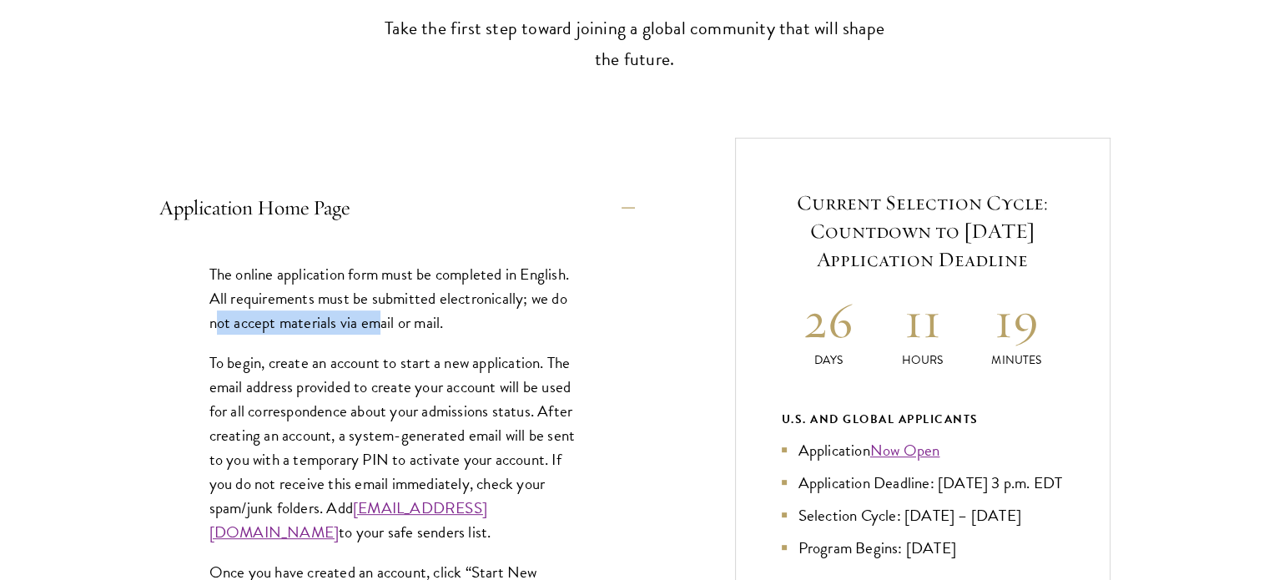
drag, startPoint x: 217, startPoint y: 323, endPoint x: 378, endPoint y: 316, distance: 161.1
click at [378, 316] on p "The online application form must be completed in English. All requirements must…" at bounding box center [396, 298] width 375 height 73
click at [488, 313] on p "The online application form must be completed in English. All requirements must…" at bounding box center [396, 298] width 375 height 73
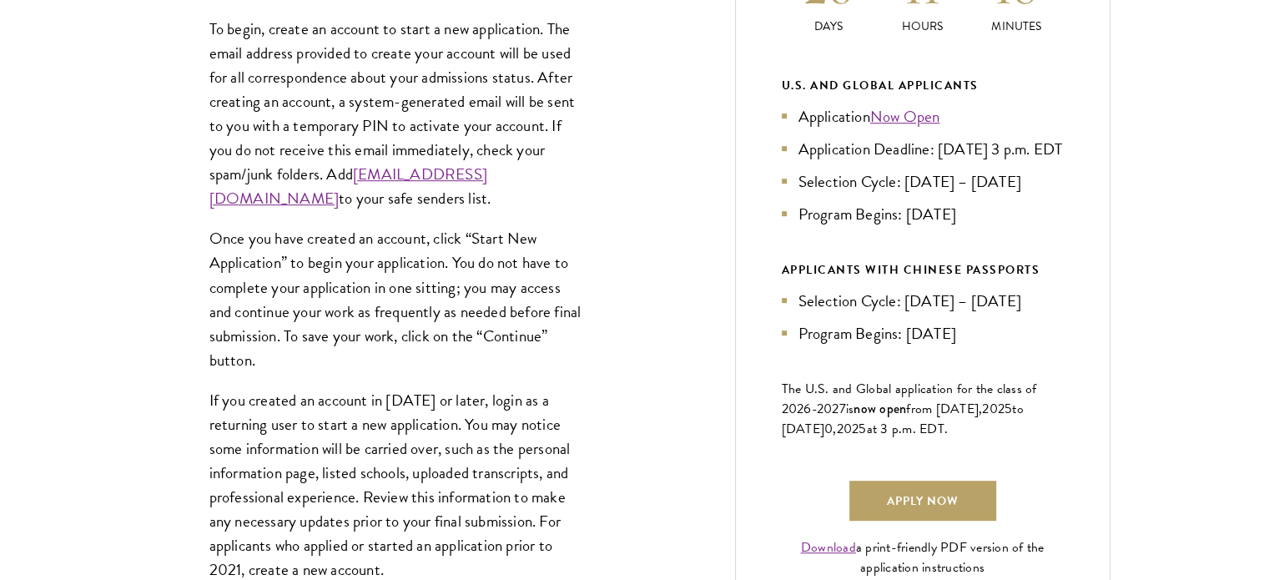
scroll to position [1038, 0]
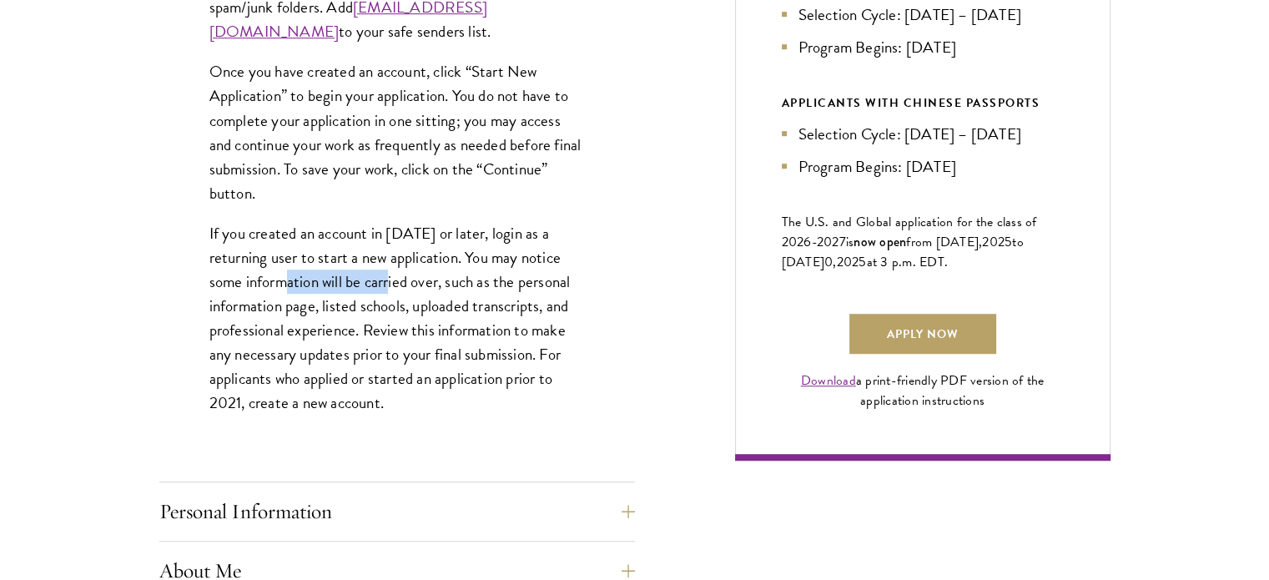
drag, startPoint x: 298, startPoint y: 299, endPoint x: 405, endPoint y: 297, distance: 106.8
click at [403, 299] on p "If you created an account in [DATE] or later, login as a returning user to star…" at bounding box center [396, 318] width 375 height 194
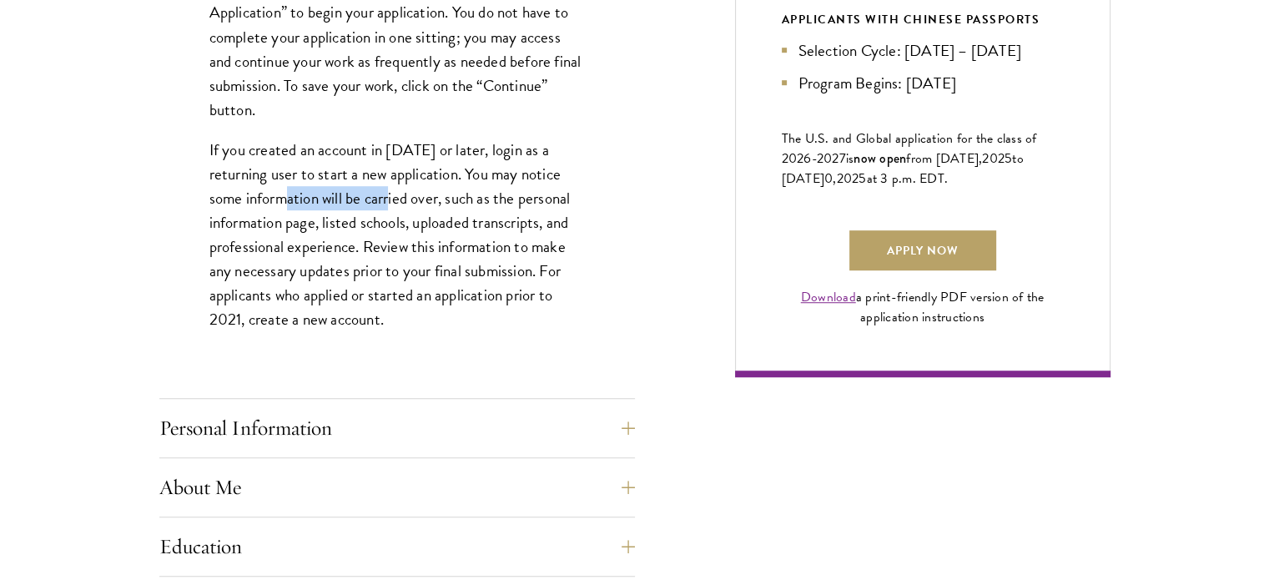
scroll to position [1288, 0]
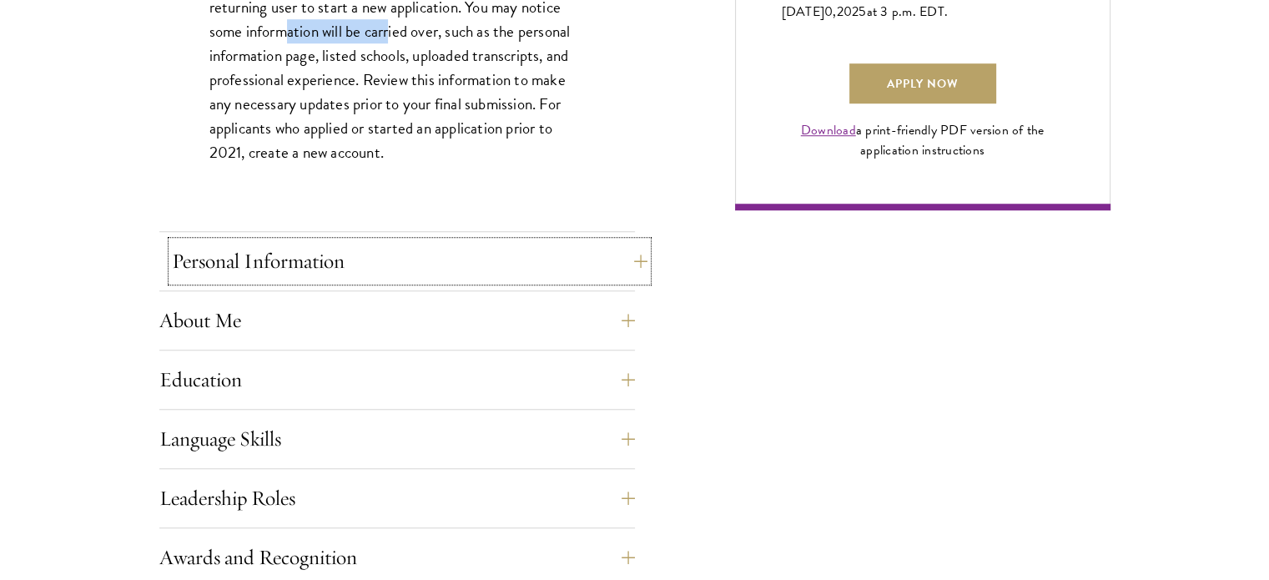
click at [616, 256] on button "Personal Information" at bounding box center [409, 261] width 475 height 40
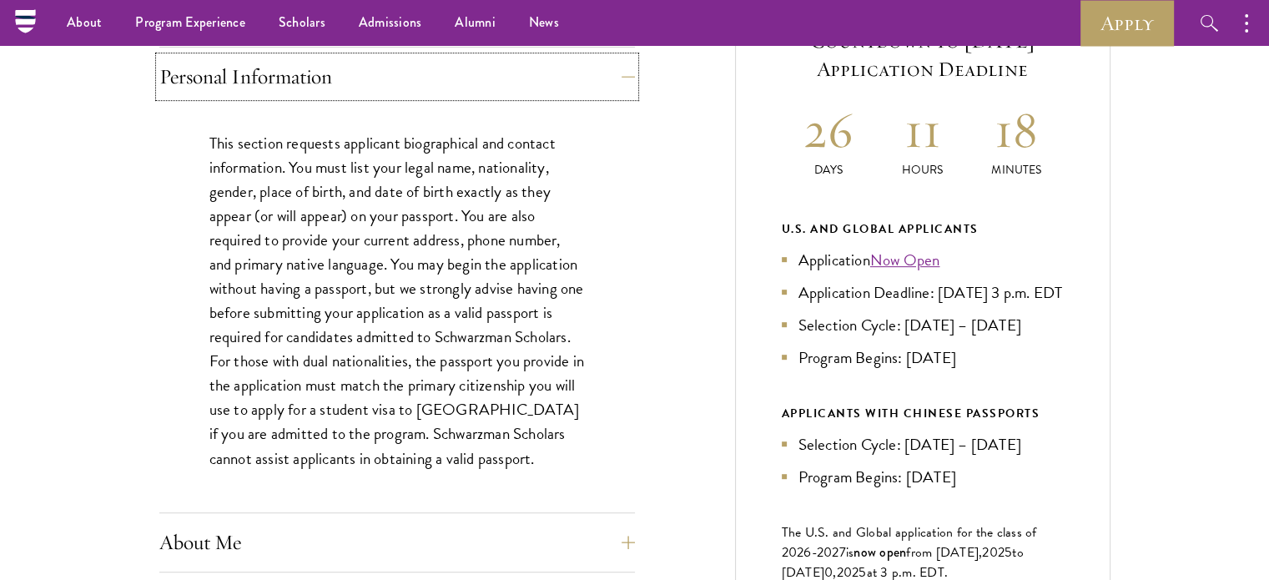
scroll to position [704, 0]
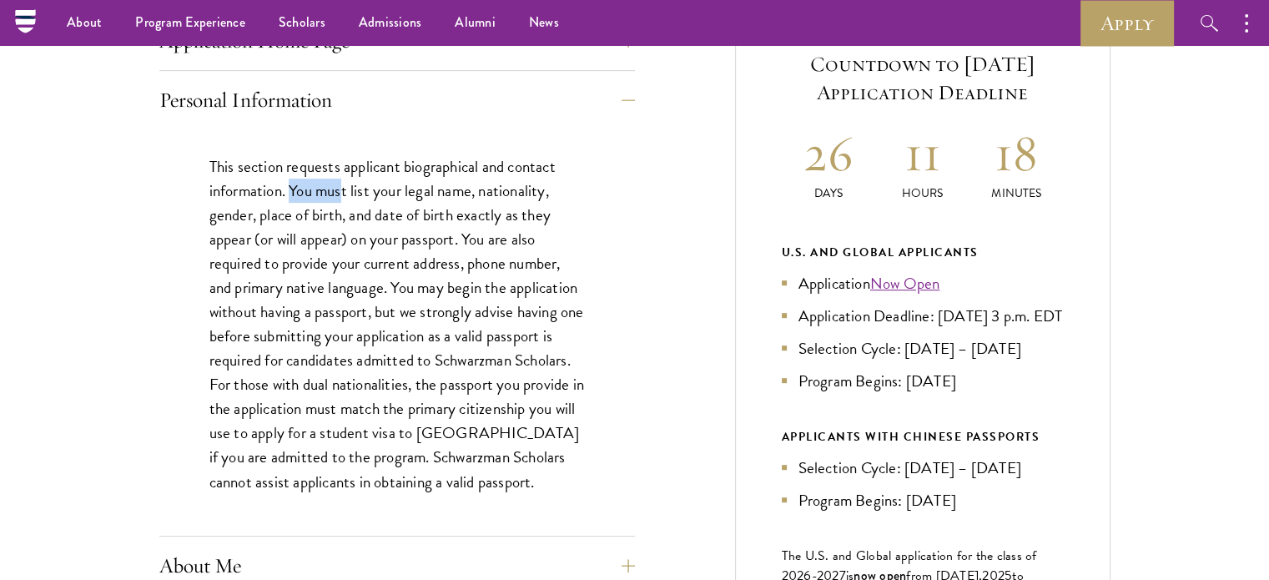
drag, startPoint x: 290, startPoint y: 188, endPoint x: 346, endPoint y: 189, distance: 55.9
click at [346, 189] on p "This section requests applicant biographical and contact information. You must …" at bounding box center [396, 323] width 375 height 339
drag, startPoint x: 412, startPoint y: 188, endPoint x: 462, endPoint y: 191, distance: 50.2
click at [462, 191] on p "This section requests applicant biographical and contact information. You must …" at bounding box center [396, 323] width 375 height 339
drag, startPoint x: 484, startPoint y: 189, endPoint x: 554, endPoint y: 189, distance: 70.1
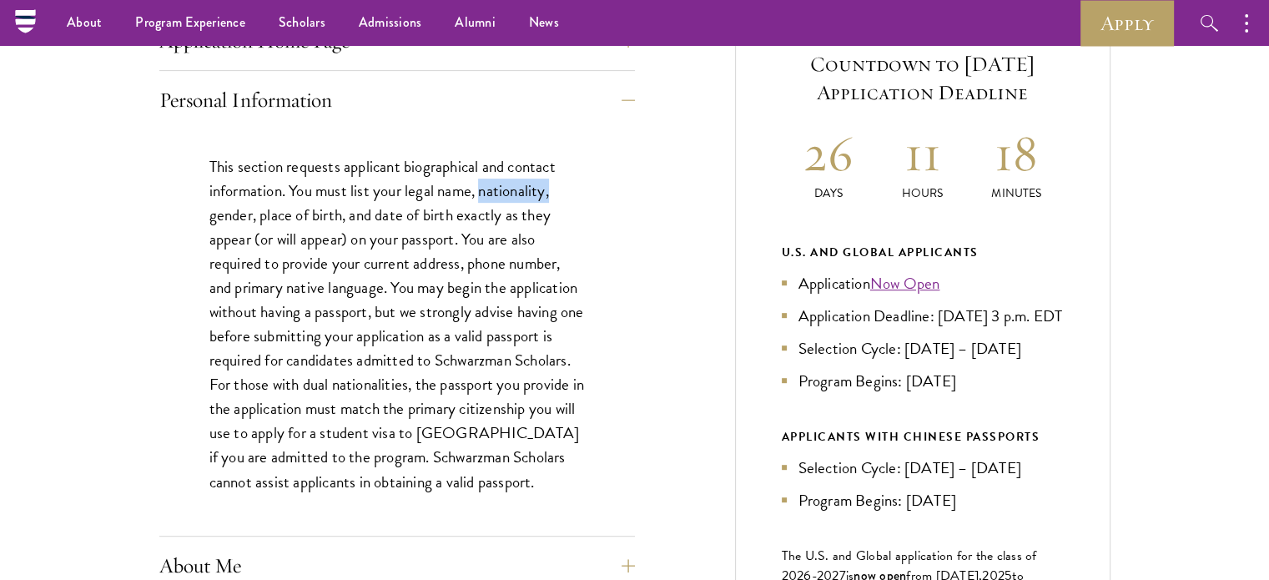
click at [554, 189] on p "This section requests applicant biographical and contact information. You must …" at bounding box center [396, 323] width 375 height 339
drag, startPoint x: 204, startPoint y: 213, endPoint x: 287, endPoint y: 213, distance: 83.4
click at [287, 213] on div "This section requests applicant biographical and contact information. You must …" at bounding box center [396, 332] width 475 height 406
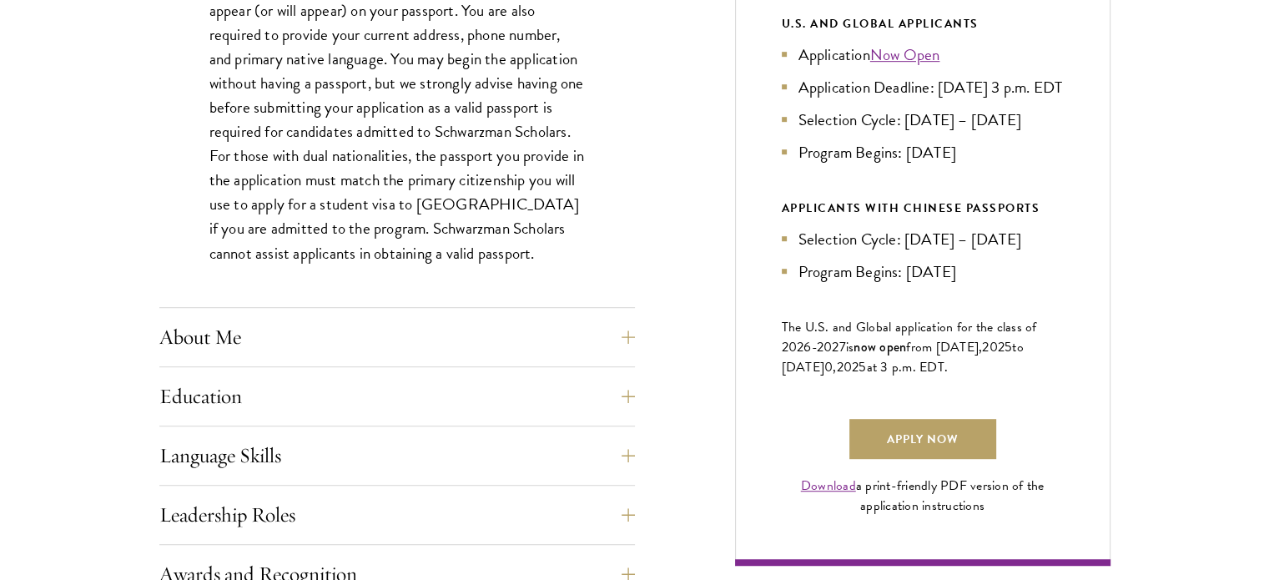
scroll to position [1038, 0]
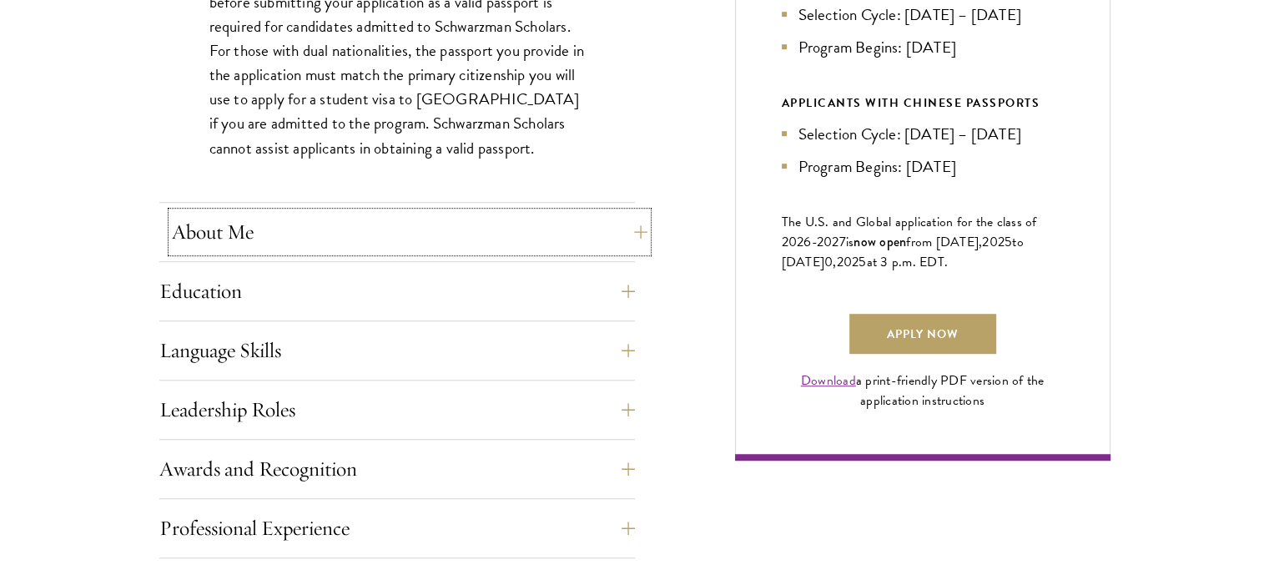
click at [611, 236] on button "About Me" at bounding box center [409, 232] width 475 height 40
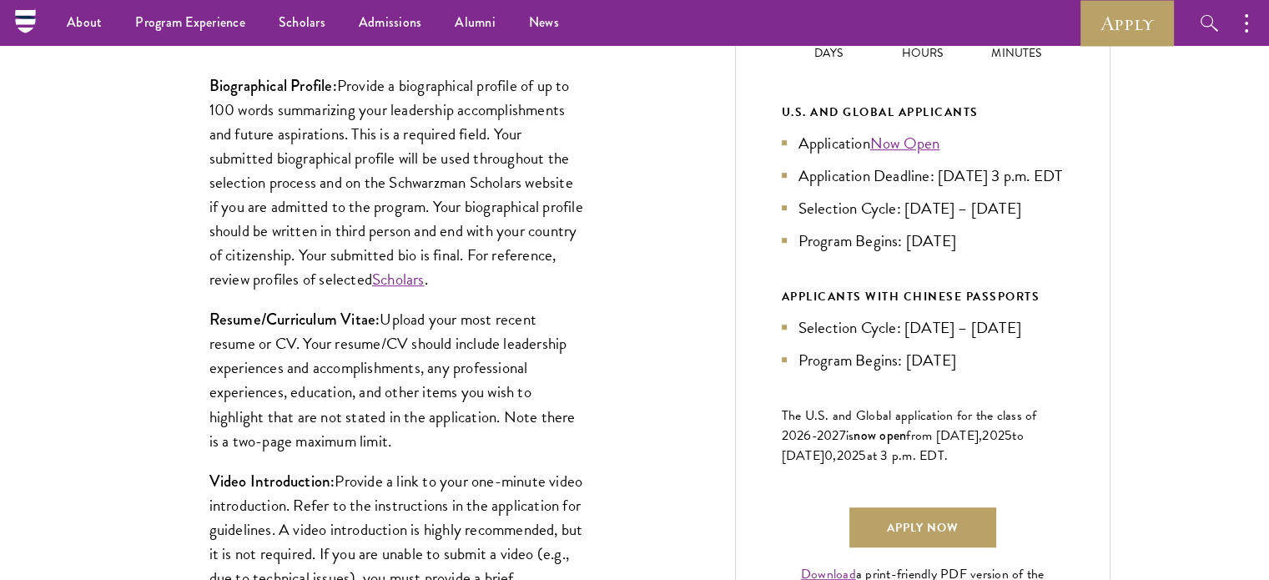
scroll to position [787, 0]
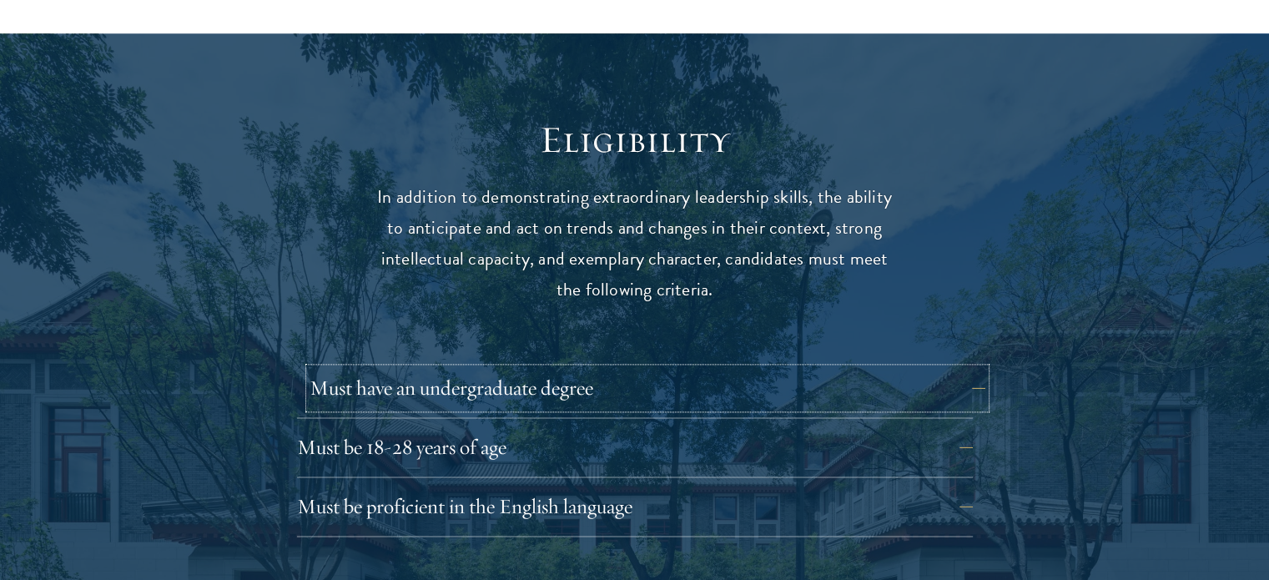
click at [967, 368] on button "Must have an undergraduate degree" at bounding box center [647, 388] width 676 height 40
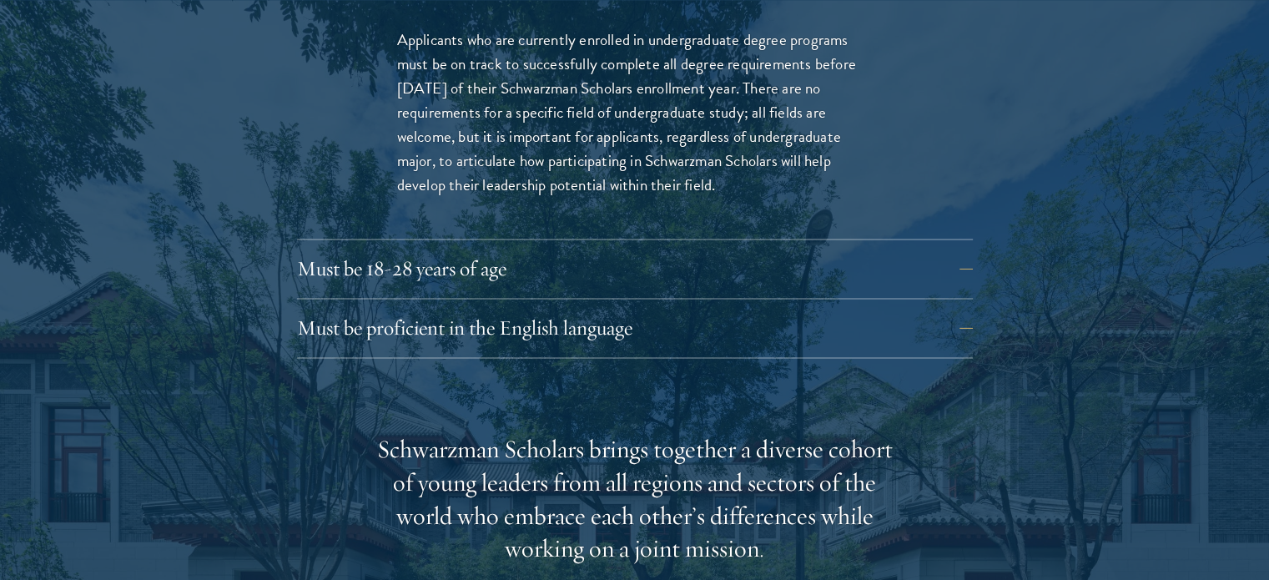
scroll to position [2528, 0]
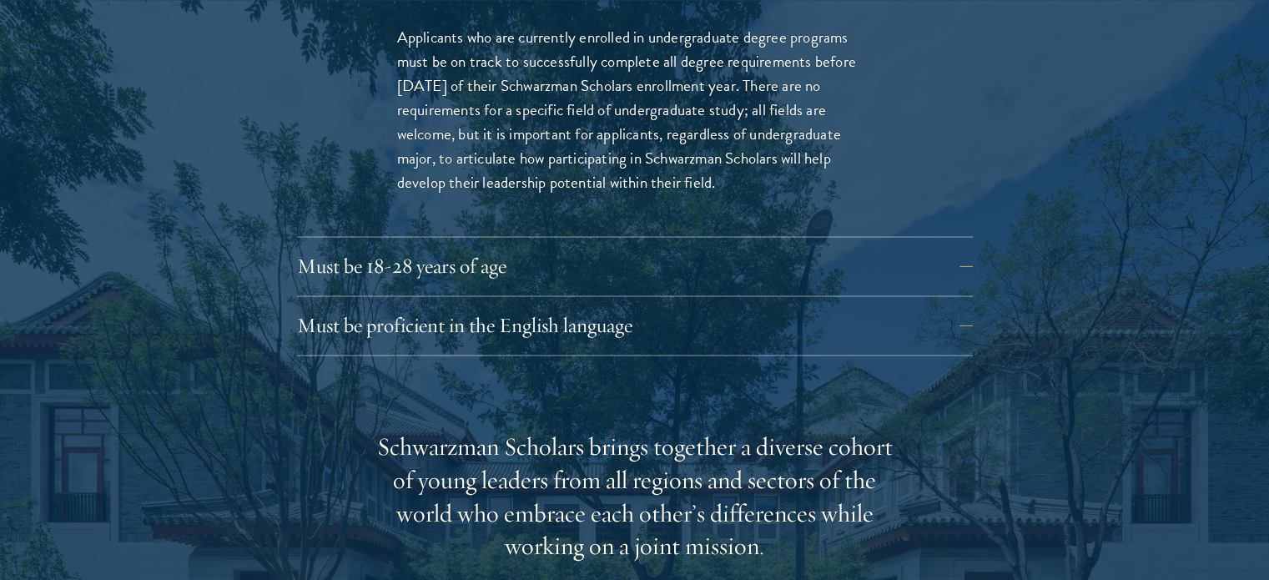
click at [1033, 174] on div "Eligibility In addition to demonstrating extraordinary leadership skills, the a…" at bounding box center [634, 422] width 901 height 1444
click at [992, 229] on div "Eligibility In addition to demonstrating extraordinary leadership skills, the a…" at bounding box center [634, 422] width 901 height 1444
click at [977, 235] on div "Eligibility In addition to demonstrating extraordinary leadership skills, the a…" at bounding box center [634, 422] width 901 height 1444
click at [954, 246] on button "Must be 18-28 years of age" at bounding box center [647, 266] width 676 height 40
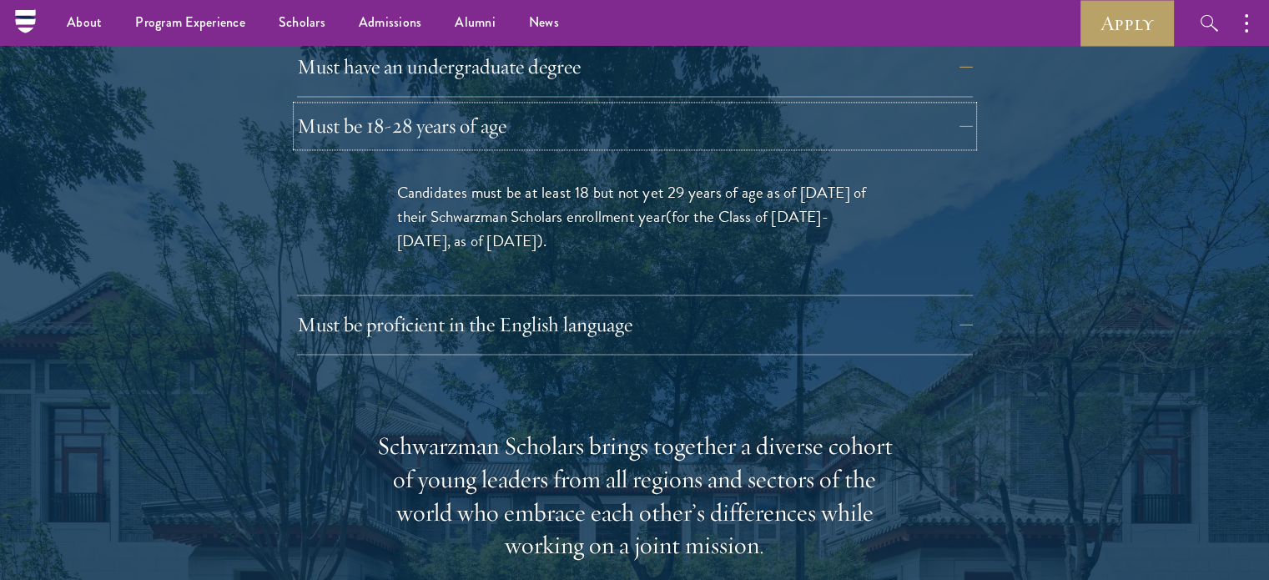
scroll to position [2361, 0]
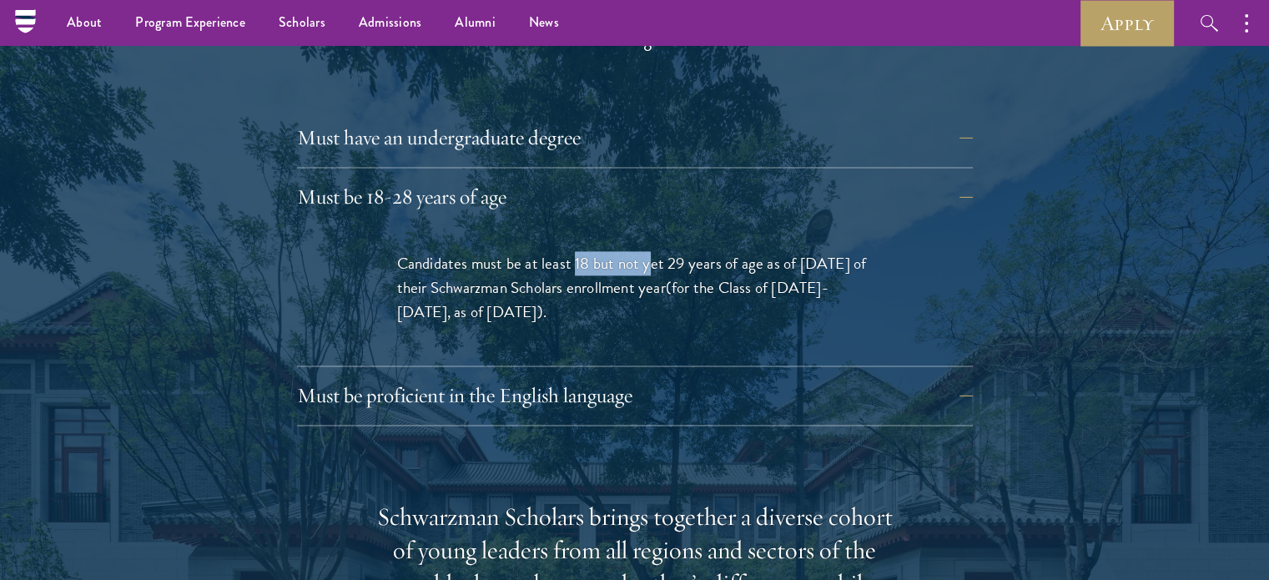
drag, startPoint x: 575, startPoint y: 229, endPoint x: 653, endPoint y: 224, distance: 78.5
click at [653, 251] on p "Candidates must be at least 18 but not yet 29 years of age as of August 1 of th…" at bounding box center [634, 287] width 475 height 73
click at [691, 251] on p "Candidates must be at least 18 but not yet 29 years of age as of August 1 of th…" at bounding box center [634, 287] width 475 height 73
drag, startPoint x: 666, startPoint y: 234, endPoint x: 691, endPoint y: 229, distance: 25.5
click at [691, 251] on p "Candidates must be at least 18 but not yet 29 years of age as of August 1 of th…" at bounding box center [634, 287] width 475 height 73
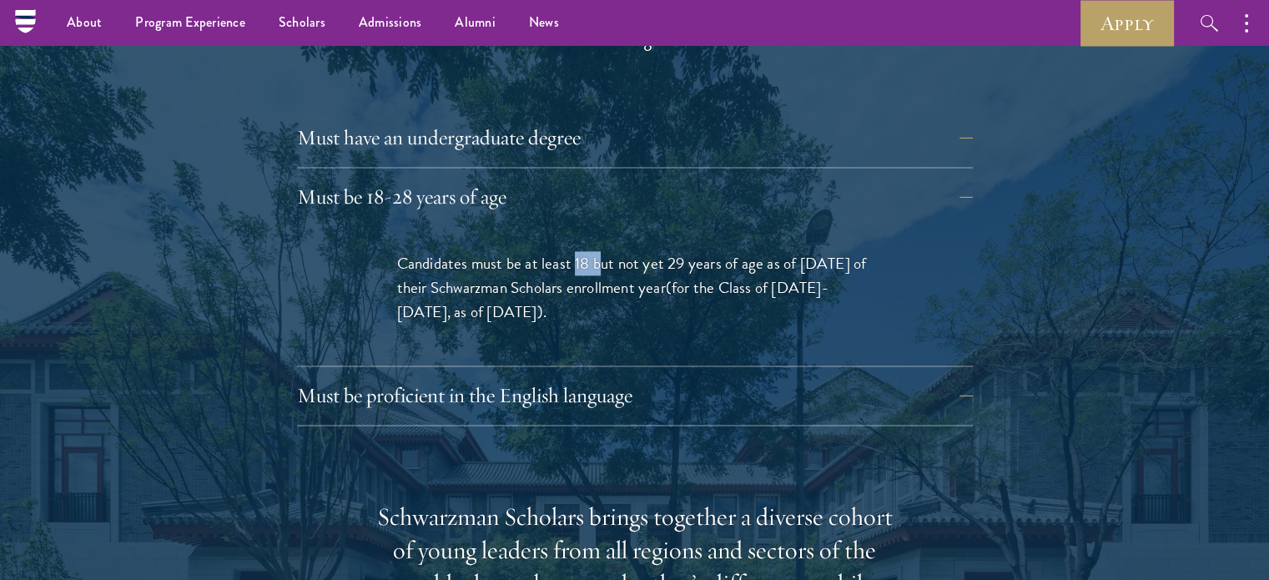
drag, startPoint x: 574, startPoint y: 230, endPoint x: 601, endPoint y: 225, distance: 28.0
click at [597, 251] on p "Candidates must be at least 18 but not yet 29 years of age as of August 1 of th…" at bounding box center [634, 287] width 475 height 73
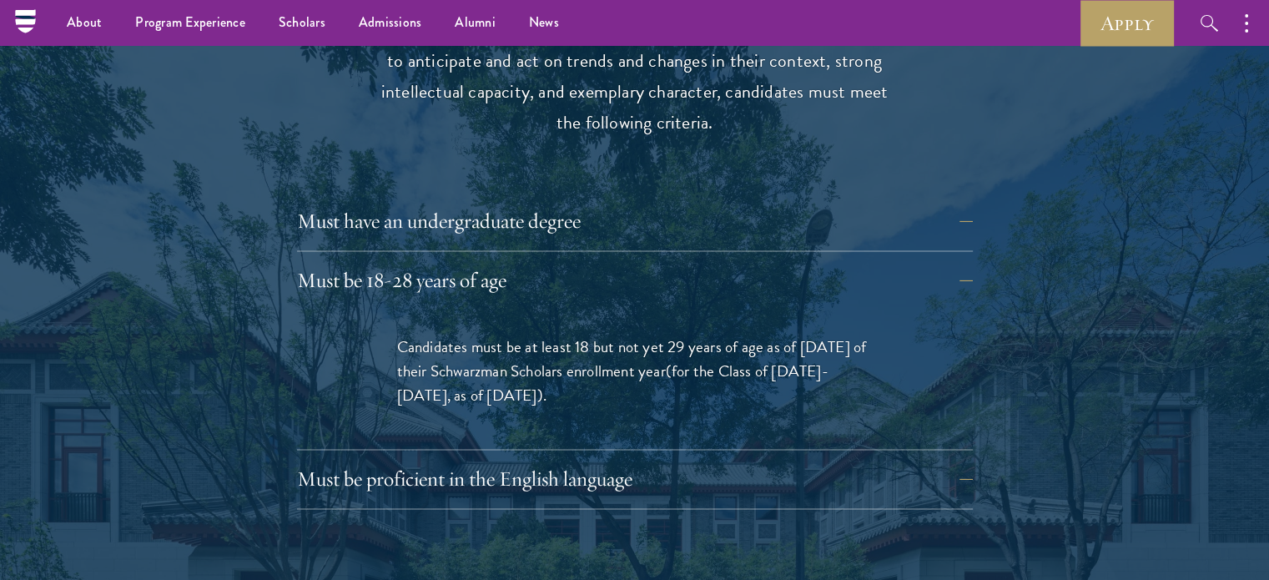
click at [445, 339] on p "Candidates must be at least 18 but not yet 29 years of age as of August 1 of th…" at bounding box center [634, 370] width 475 height 73
drag, startPoint x: 577, startPoint y: 316, endPoint x: 604, endPoint y: 313, distance: 26.9
click at [603, 334] on p "Candidates must be at least 18 but not yet 29 years of age as of August 1 of th…" at bounding box center [634, 370] width 475 height 73
drag, startPoint x: 651, startPoint y: 317, endPoint x: 697, endPoint y: 310, distance: 47.2
click at [685, 334] on p "Candidates must be at least 18 but not yet 29 years of age as of August 1 of th…" at bounding box center [634, 370] width 475 height 73
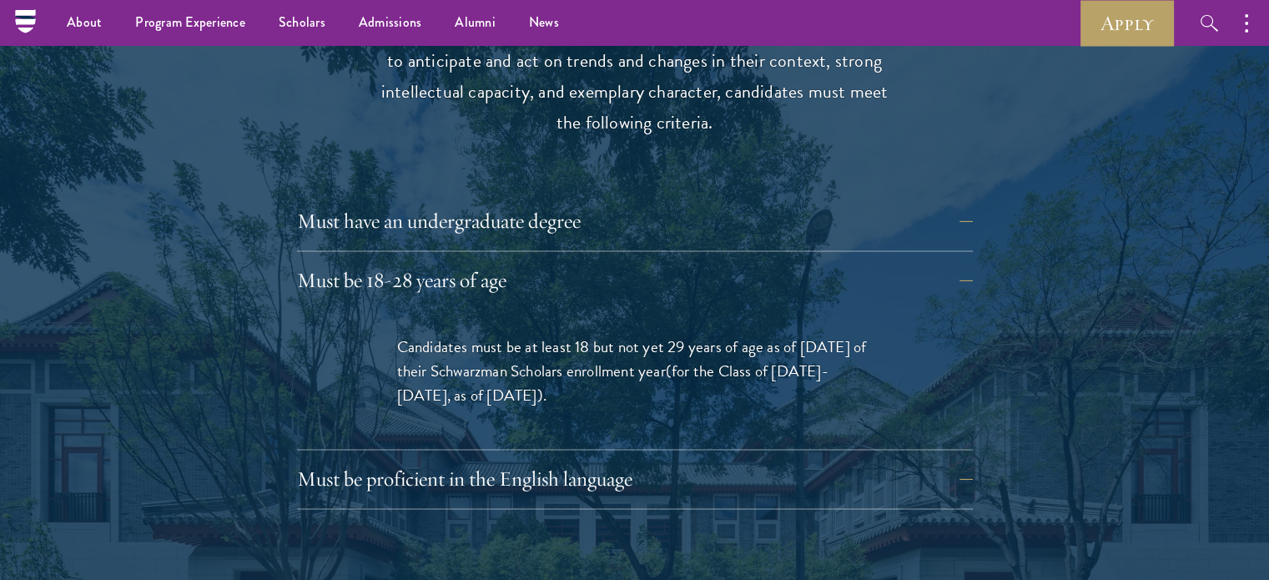
click at [770, 334] on p "Candidates must be at least 18 but not yet 29 years of age as of August 1 of th…" at bounding box center [634, 370] width 475 height 73
click at [971, 459] on button "Must be proficient in the English language" at bounding box center [647, 479] width 676 height 40
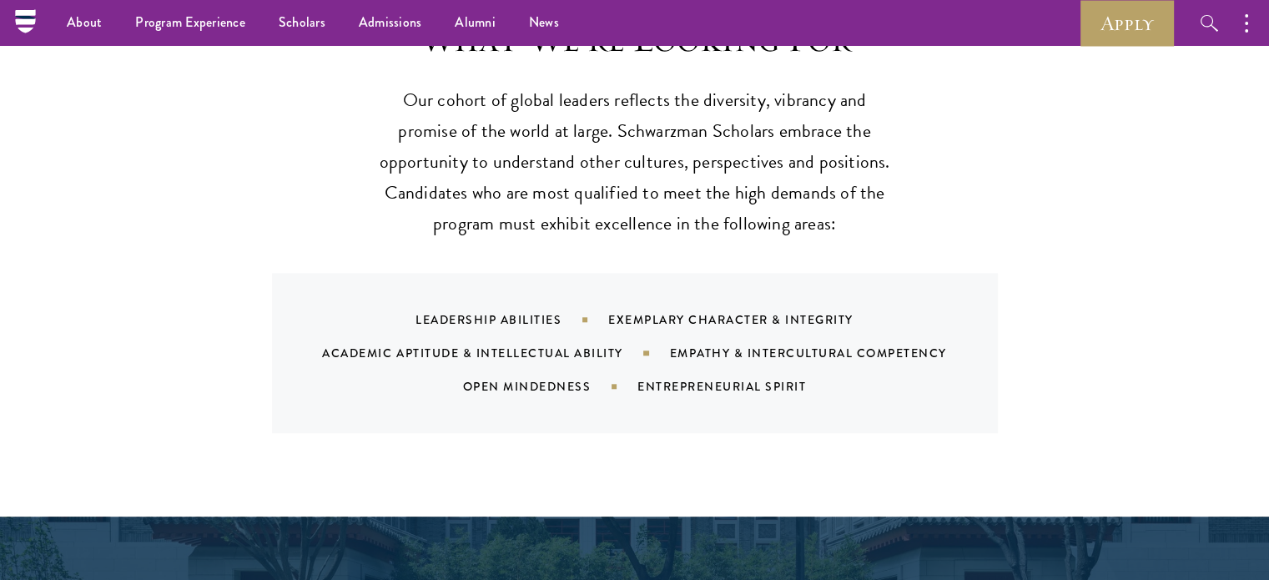
scroll to position [1527, 0]
